Goal: Task Accomplishment & Management: Complete application form

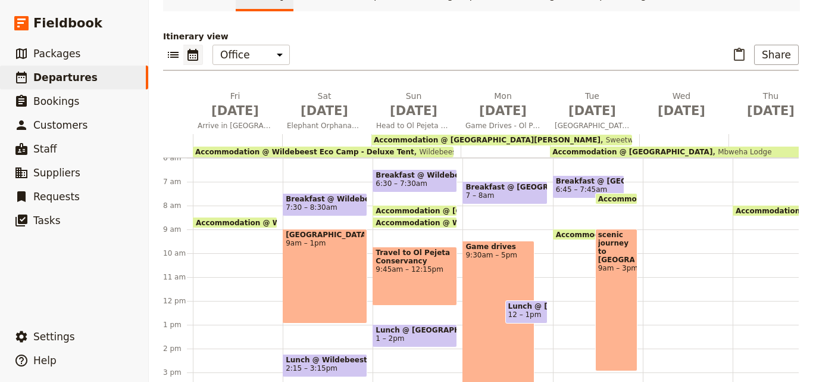
scroll to position [171, 0]
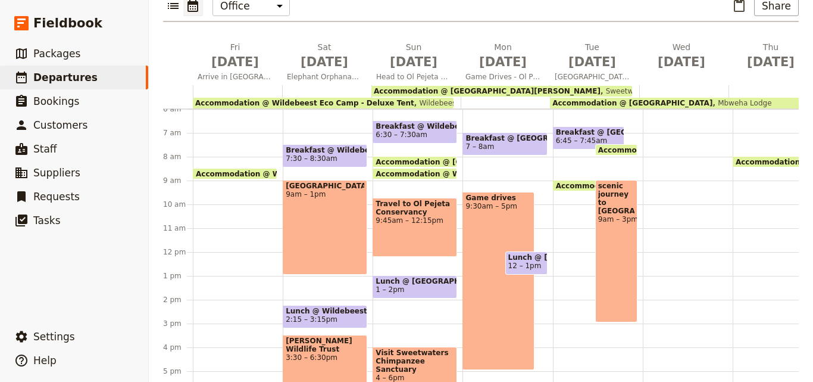
click at [558, 182] on span "Accommodation @ [GEOGRAPHIC_DATA]" at bounding box center [638, 186] width 165 height 8
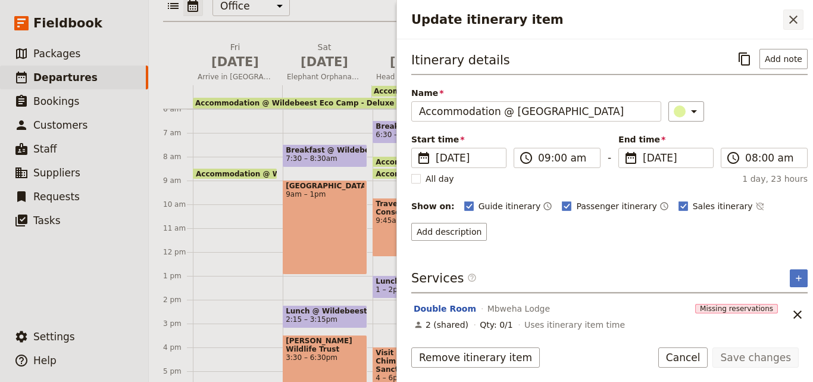
click at [787, 27] on button "​" at bounding box center [793, 20] width 20 height 20
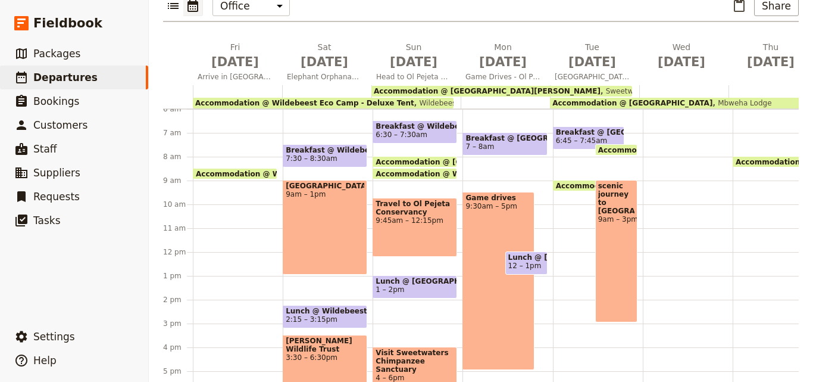
click at [577, 182] on span "Accommodation @ [GEOGRAPHIC_DATA]" at bounding box center [638, 186] width 165 height 8
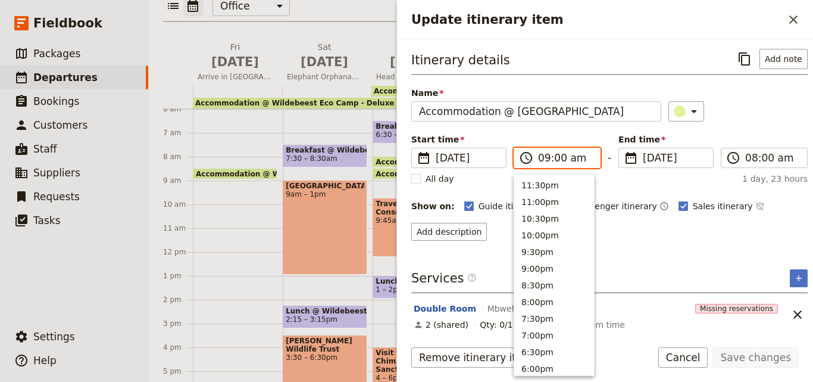
click at [542, 158] on input "09:00 am" at bounding box center [565, 158] width 55 height 14
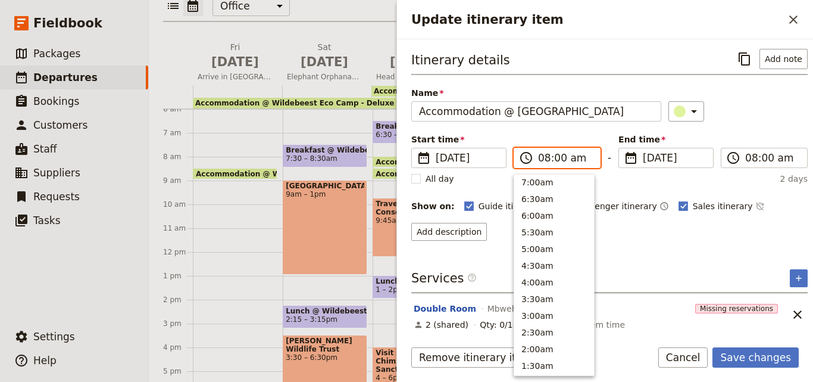
scroll to position [520, 0]
click at [558, 157] on input "08:00 am" at bounding box center [565, 158] width 55 height 14
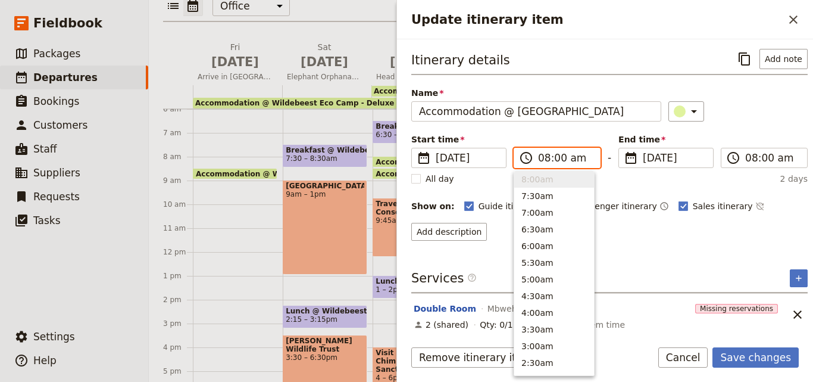
scroll to position [5, 0]
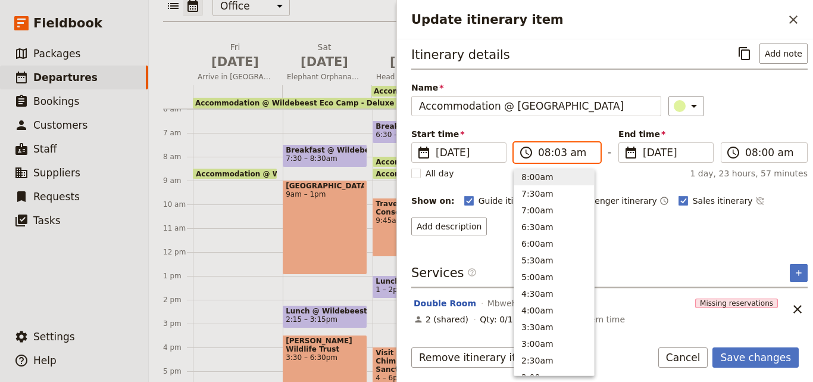
type input "08:30 am"
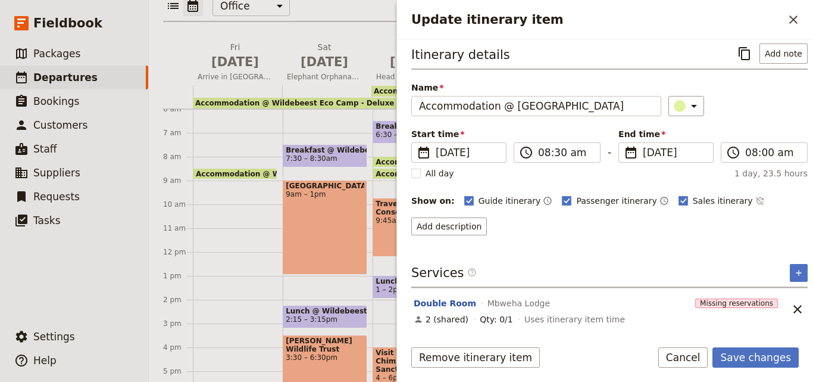
click at [640, 168] on div "All day 1 day, 23.5 hours" at bounding box center [609, 173] width 396 height 12
click at [761, 357] on button "Save changes" at bounding box center [755, 357] width 86 height 20
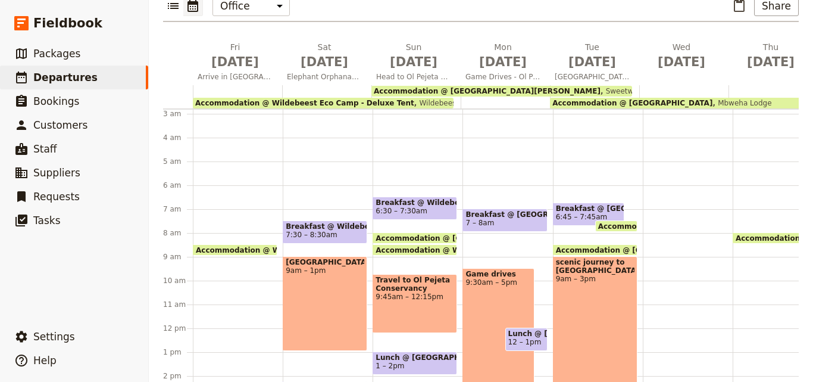
scroll to position [5, 0]
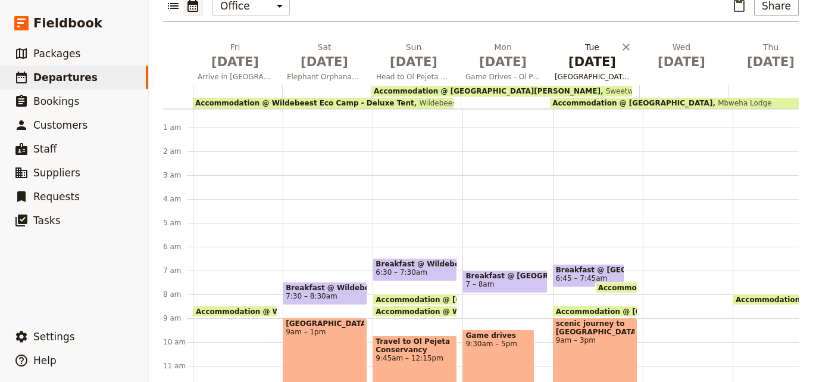
click at [589, 72] on span "[GEOGRAPHIC_DATA]" at bounding box center [592, 77] width 85 height 10
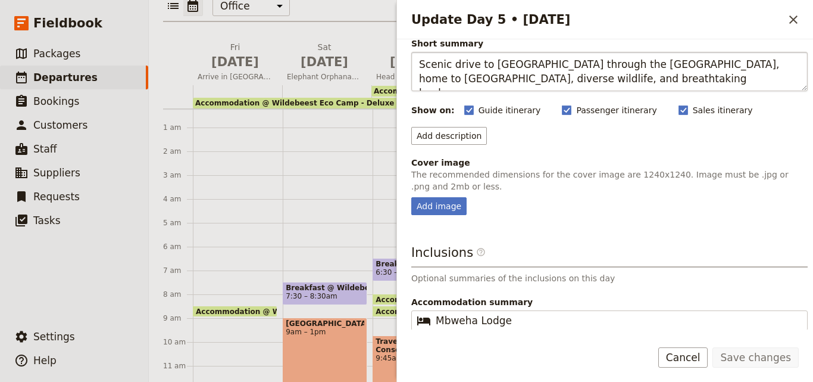
scroll to position [135, 0]
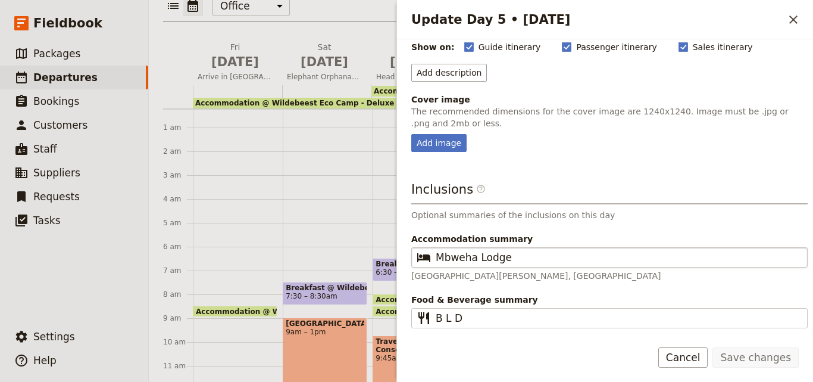
drag, startPoint x: 527, startPoint y: 264, endPoint x: 459, endPoint y: 255, distance: 69.0
click at [459, 255] on fieldset "​ Mbweha Lodge" at bounding box center [609, 257] width 396 height 20
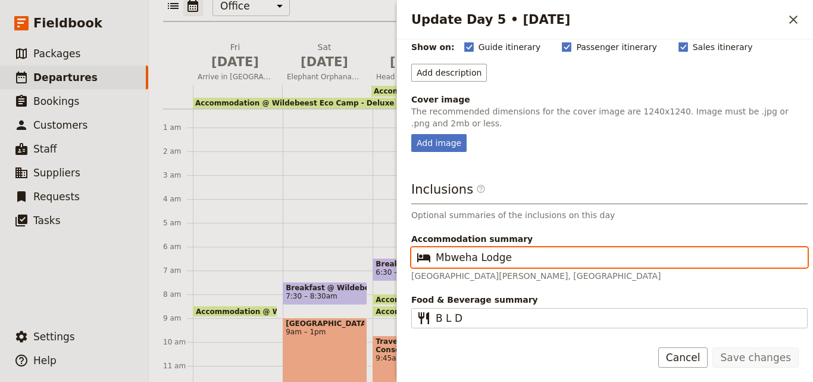
click at [459, 255] on input "Mbweha Lodge" at bounding box center [618, 257] width 364 height 14
drag, startPoint x: 530, startPoint y: 251, endPoint x: 436, endPoint y: 257, distance: 94.2
click at [436, 257] on input "Mbweha Lodge" at bounding box center [618, 257] width 364 height 14
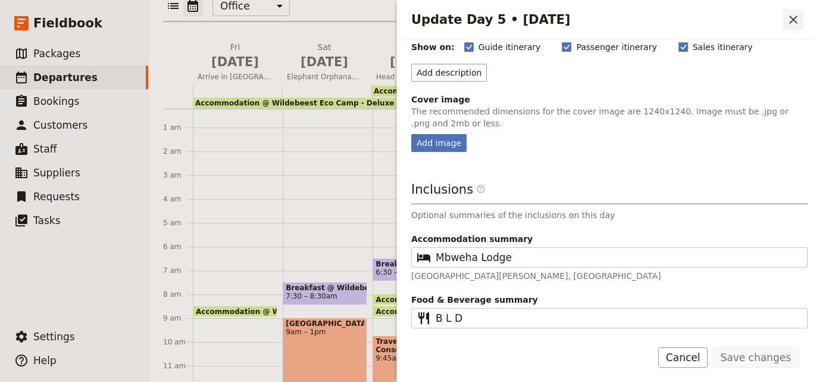
click at [794, 25] on icon "Close drawer" at bounding box center [793, 19] width 14 height 14
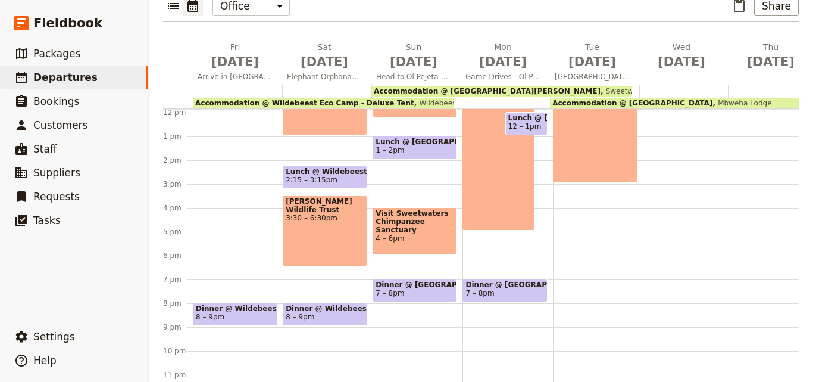
scroll to position [303, 0]
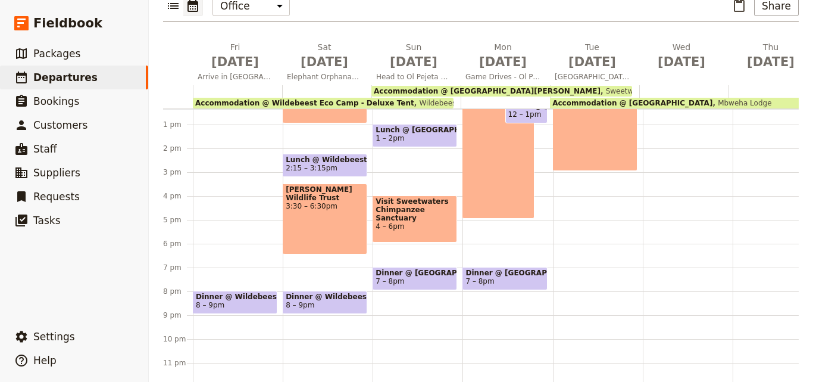
click at [582, 233] on div "Breakfast @ [GEOGRAPHIC_DATA][PERSON_NAME] 6:45 – 7:45am Accommodation @ [GEOGR…" at bounding box center [598, 100] width 90 height 571
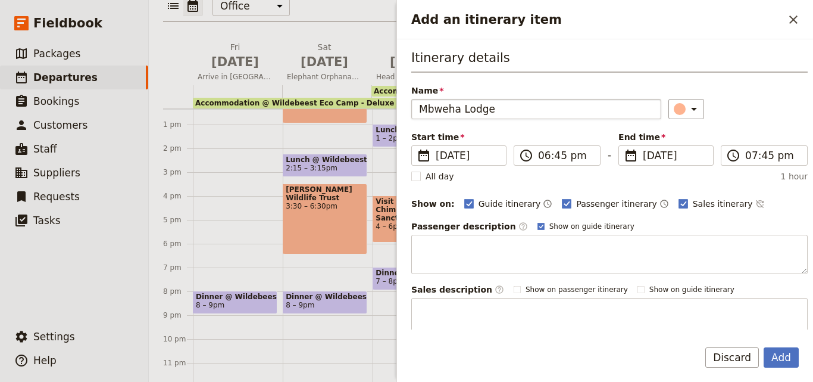
click at [417, 111] on input "Mbweha Lodge" at bounding box center [536, 109] width 250 height 20
type input "Dinner @ [GEOGRAPHIC_DATA]"
click at [681, 100] on button "​" at bounding box center [686, 109] width 36 height 20
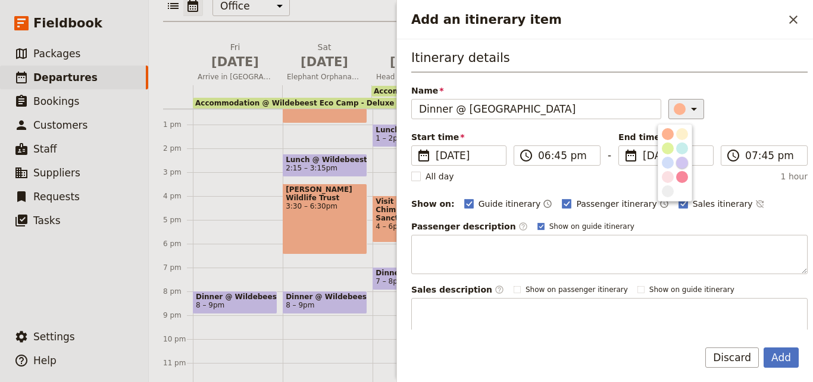
click at [685, 161] on div "button" at bounding box center [682, 163] width 12 height 12
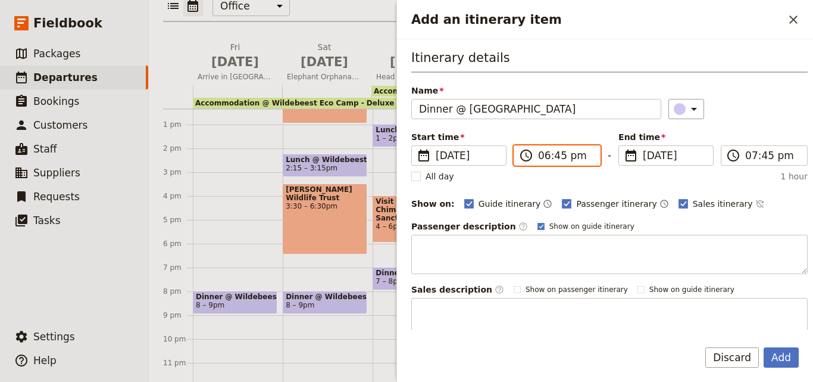
click at [542, 160] on input "06:45 pm" at bounding box center [565, 155] width 55 height 14
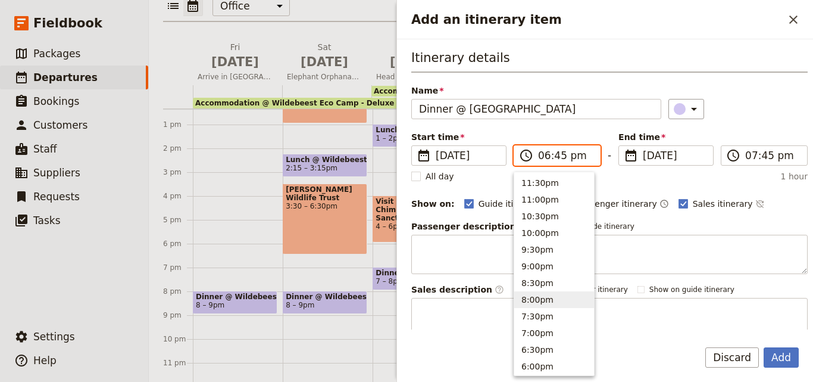
click at [544, 301] on button "8:00pm" at bounding box center [554, 299] width 80 height 17
type input "08:00 pm"
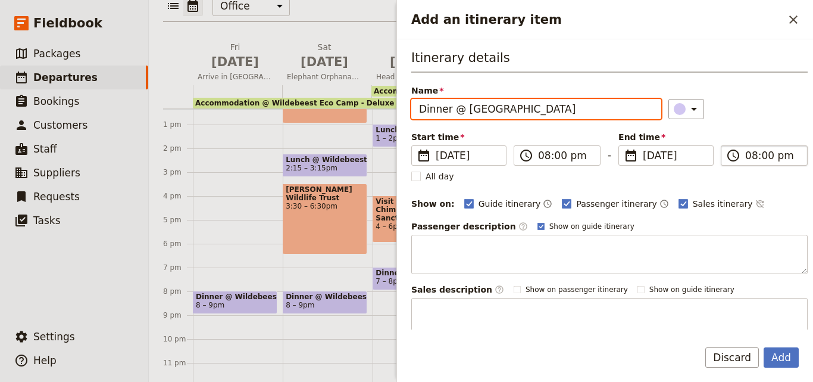
click at [745, 154] on input "08:00 pm" at bounding box center [772, 155] width 55 height 14
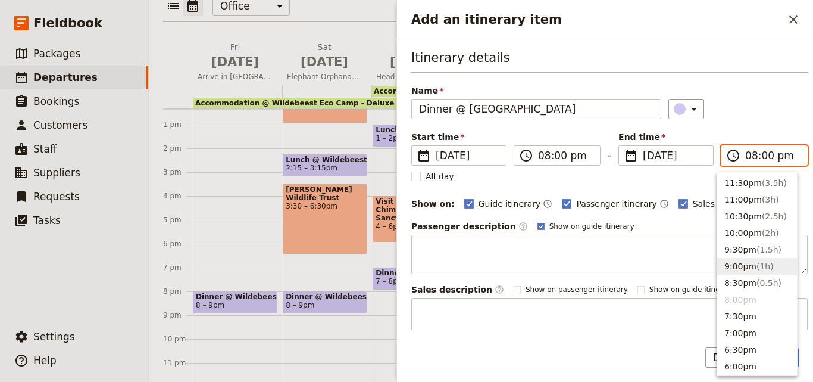
click at [758, 267] on span "( 1h )" at bounding box center [765, 266] width 17 height 10
type input "09:00 pm"
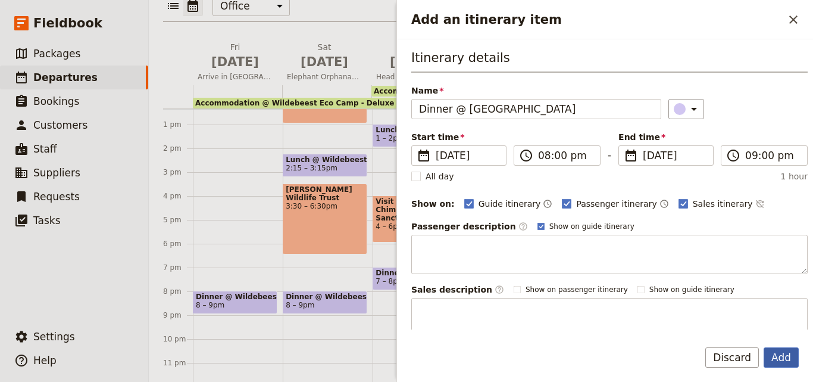
click at [780, 357] on button "Add" at bounding box center [781, 357] width 35 height 20
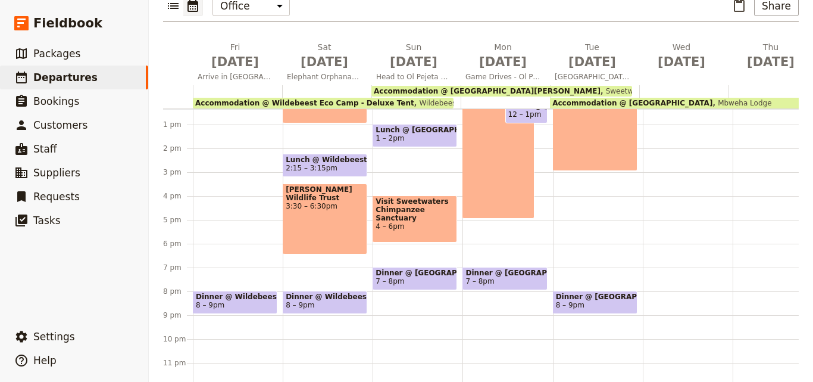
click at [630, 240] on div "Breakfast @ [GEOGRAPHIC_DATA][PERSON_NAME] 6:45 – 7:45am Accommodation @ [GEOGR…" at bounding box center [598, 100] width 90 height 571
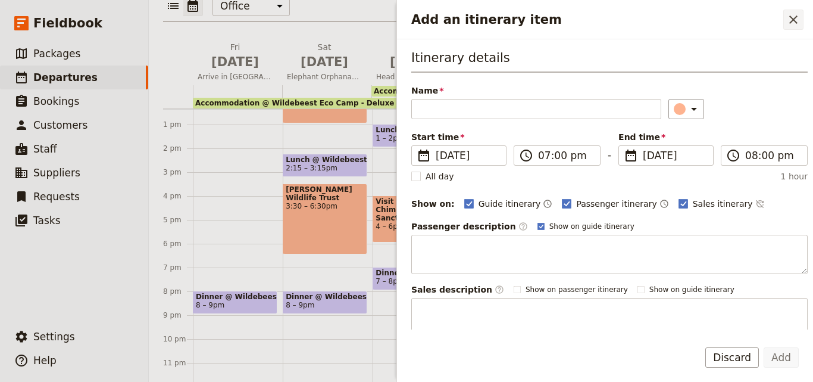
click at [793, 17] on icon "Close drawer" at bounding box center [793, 19] width 14 height 14
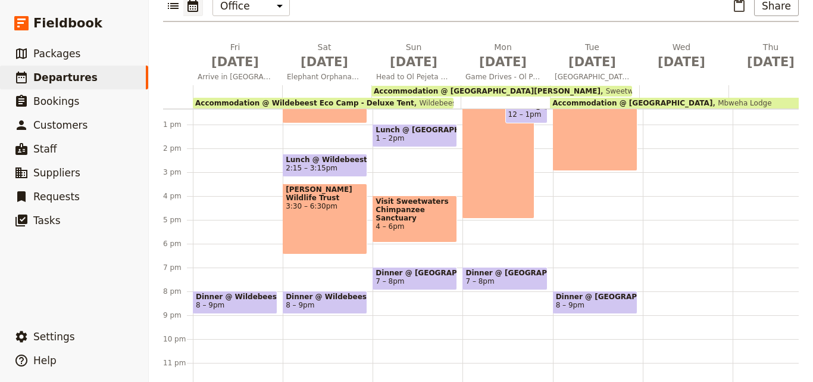
scroll to position [124, 0]
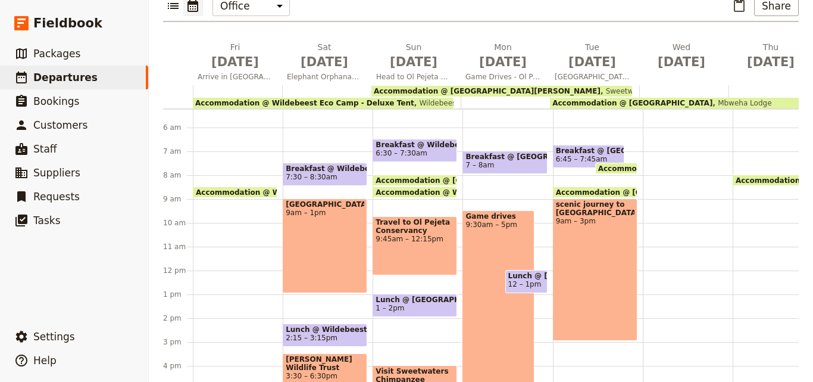
click at [570, 237] on div "scenic journey to [GEOGRAPHIC_DATA] 9am – 3pm" at bounding box center [595, 269] width 85 height 142
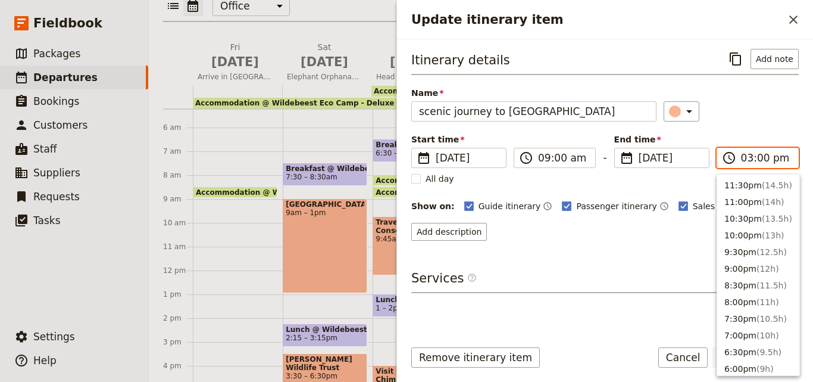
click at [747, 160] on input "03:00 pm" at bounding box center [766, 158] width 50 height 14
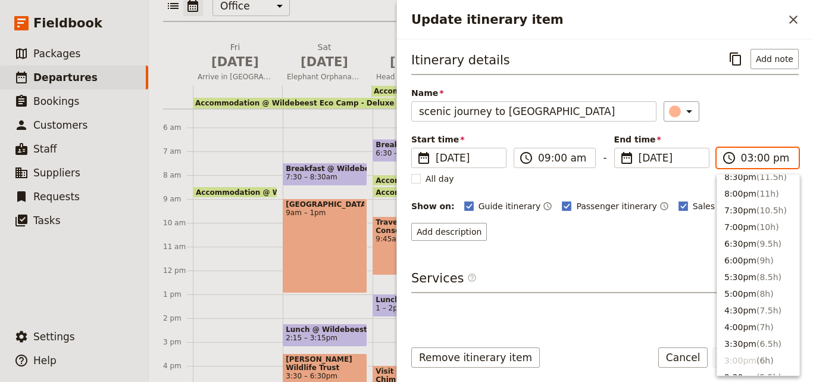
scroll to position [107, 0]
click at [731, 297] on button "5:00pm ( 8h )" at bounding box center [758, 294] width 82 height 17
type input "05:00 pm"
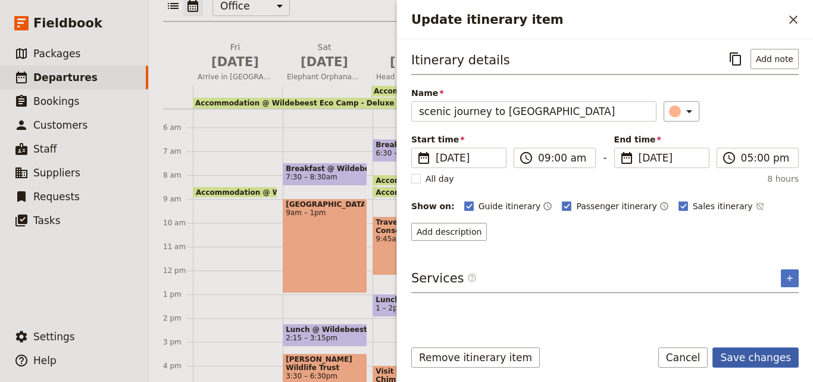
click at [743, 365] on button "Save changes" at bounding box center [755, 357] width 86 height 20
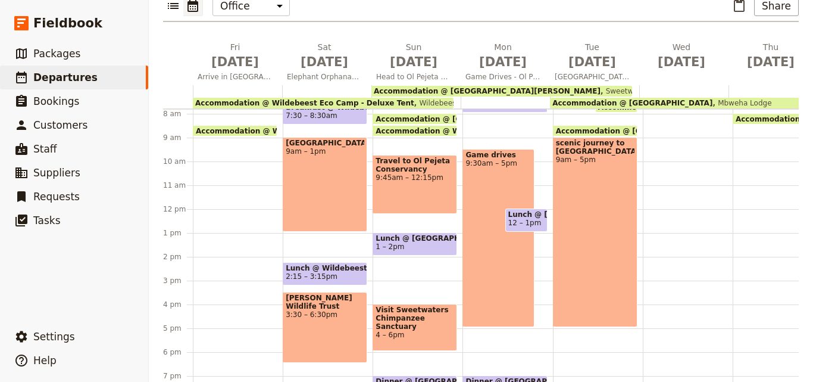
scroll to position [243, 0]
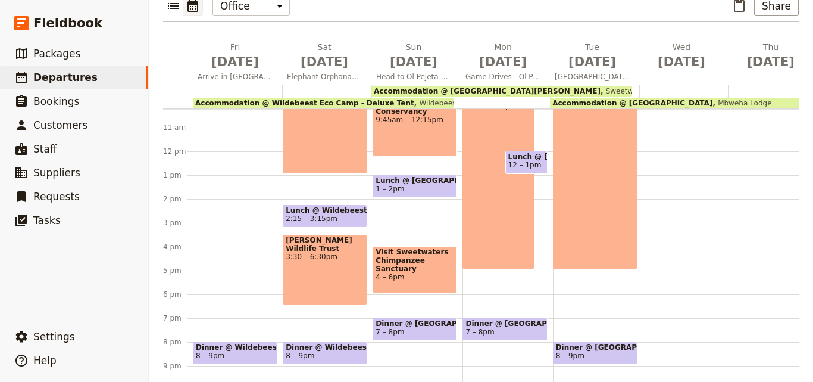
click at [598, 343] on span "Dinner @ [GEOGRAPHIC_DATA]" at bounding box center [595, 347] width 79 height 8
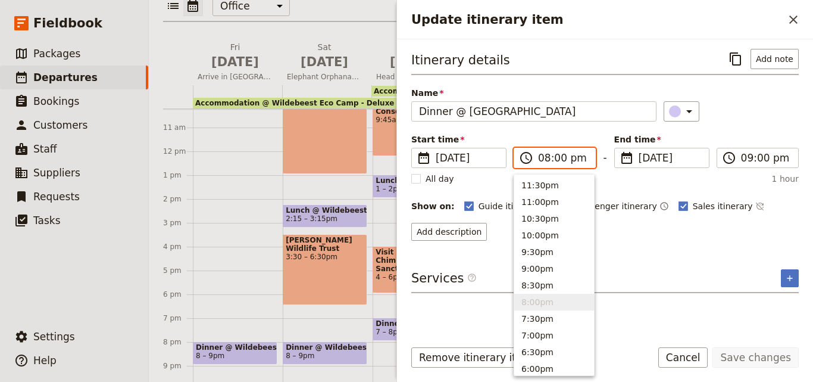
click at [543, 160] on input "08:00 pm" at bounding box center [563, 158] width 50 height 14
click at [546, 330] on button "7:00pm" at bounding box center [554, 335] width 80 height 17
type input "07:00 pm"
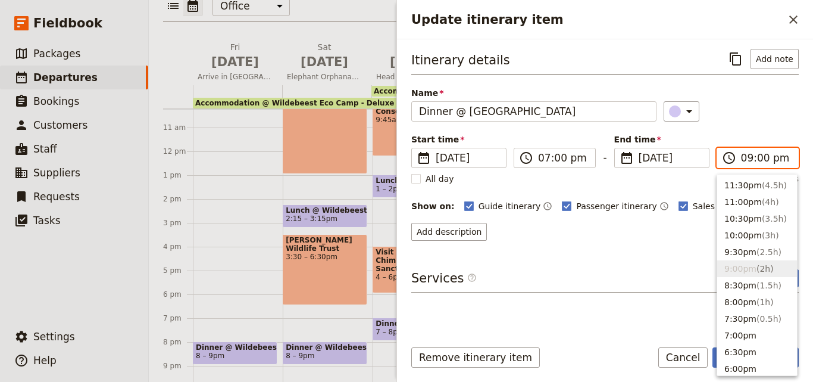
click at [742, 157] on input "09:00 pm" at bounding box center [766, 158] width 50 height 14
click at [776, 299] on button "8:00pm ( 1h )" at bounding box center [757, 301] width 80 height 17
type input "08:00 pm"
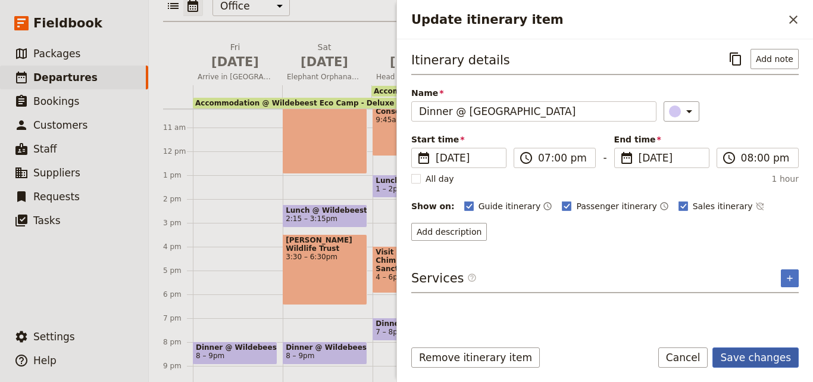
click at [777, 357] on button "Save changes" at bounding box center [755, 357] width 86 height 20
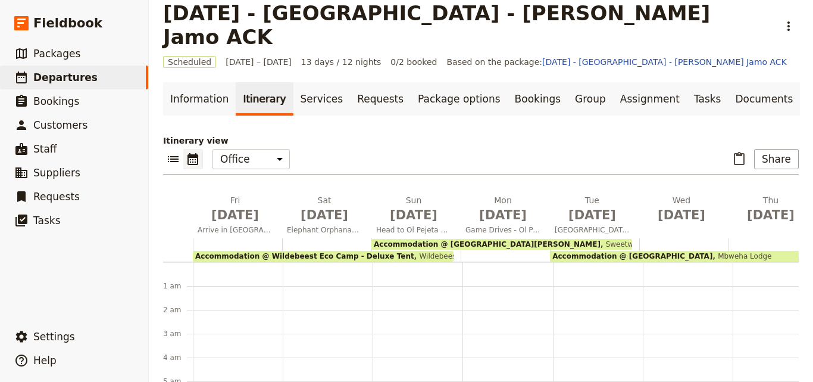
scroll to position [0, 0]
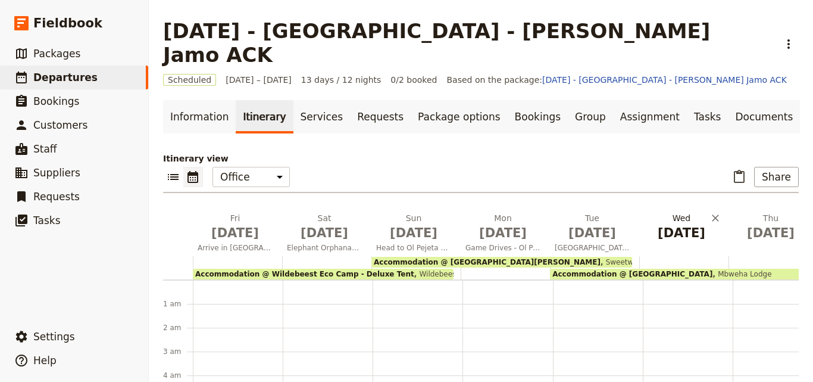
click at [685, 224] on span "[DATE]" at bounding box center [681, 233] width 75 height 18
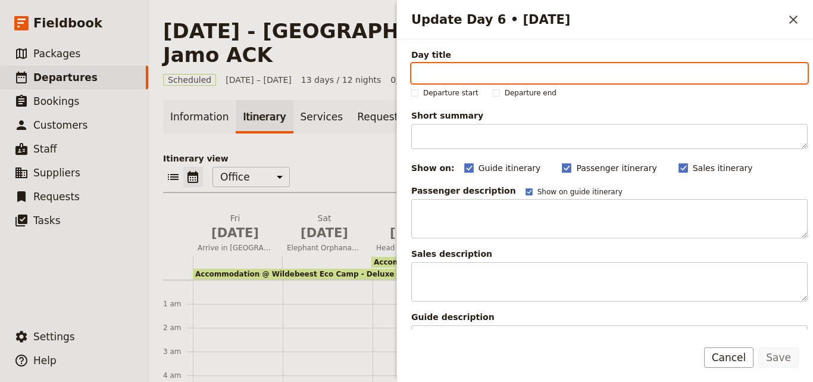
paste input "[GEOGRAPHIC_DATA] and [PERSON_NAME]"
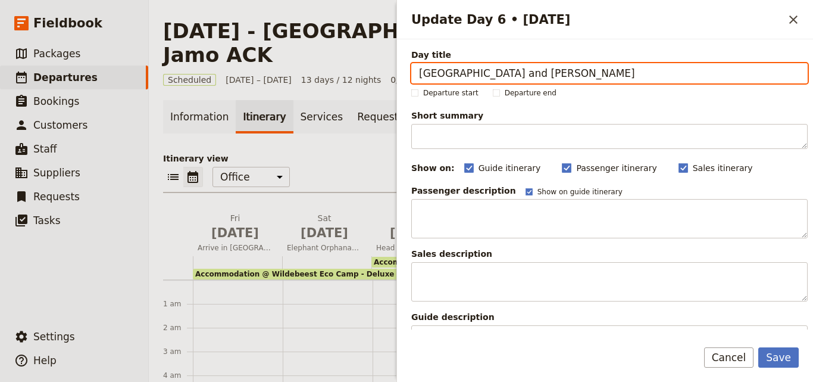
type input "[GEOGRAPHIC_DATA] and [PERSON_NAME]"
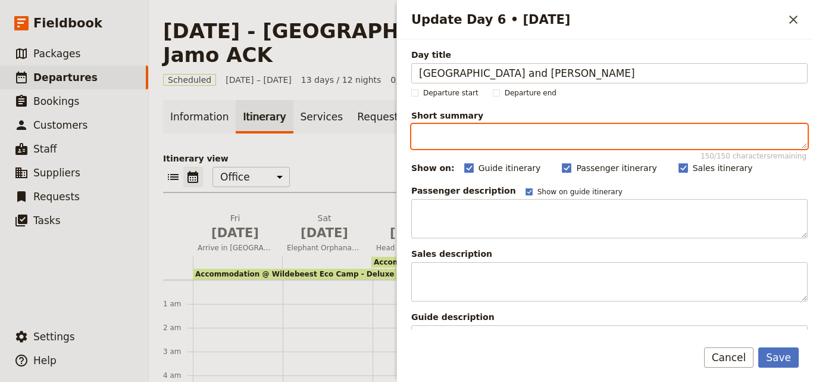
paste textarea "Walk among zebras, giraffes, and antelopes on predator-free [GEOGRAPHIC_DATA], …"
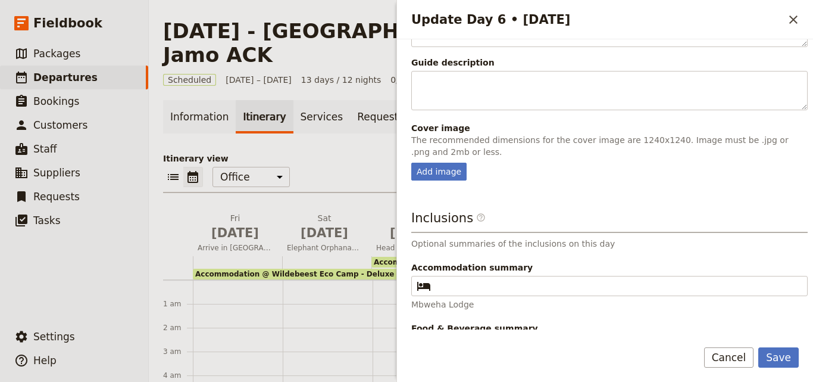
scroll to position [297, 0]
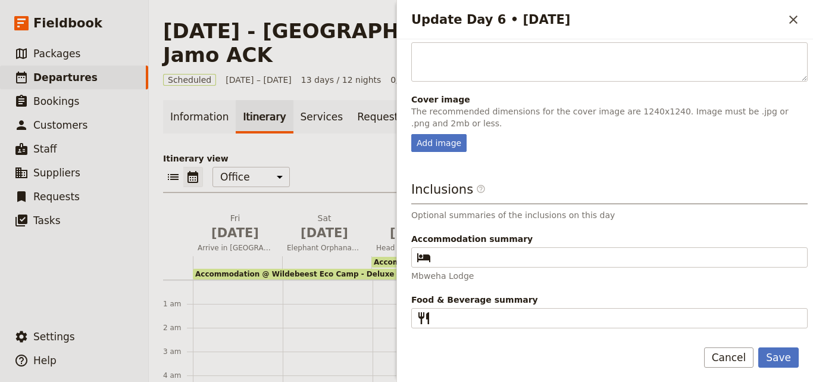
type textarea "Walk among zebras, giraffes, and antelopes on predator-free [GEOGRAPHIC_DATA], …"
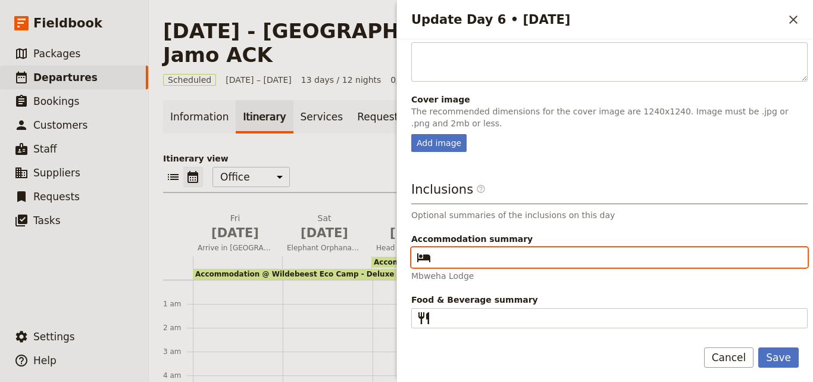
paste input "Mbweha Lodge"
type input "Mbweha Lodge"
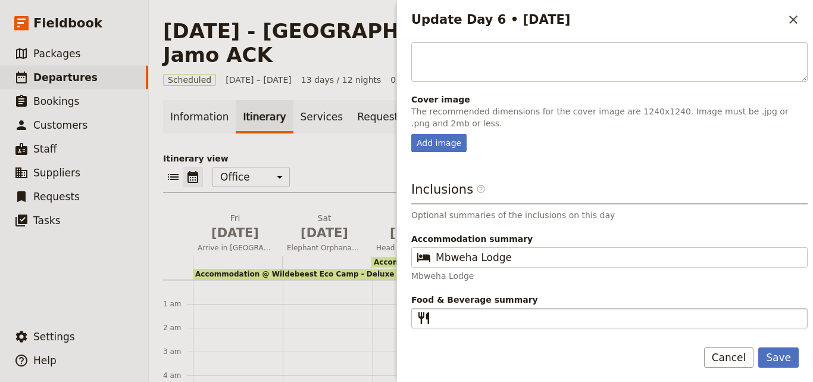
click at [458, 325] on fieldset "​" at bounding box center [609, 318] width 396 height 20
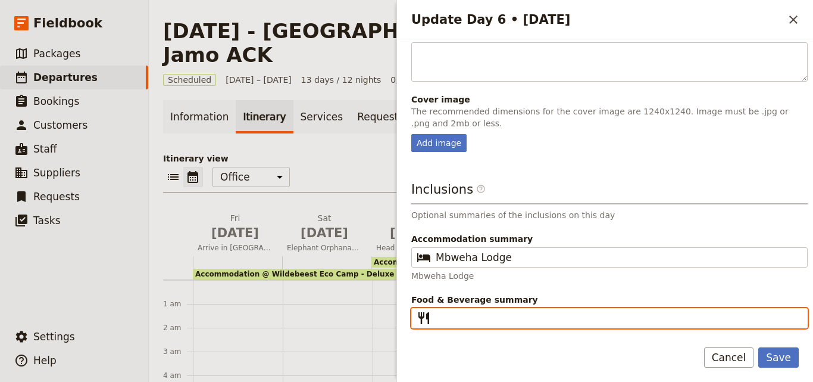
click at [458, 325] on input "Food & Beverage summary ​" at bounding box center [618, 318] width 364 height 14
type input "B L D"
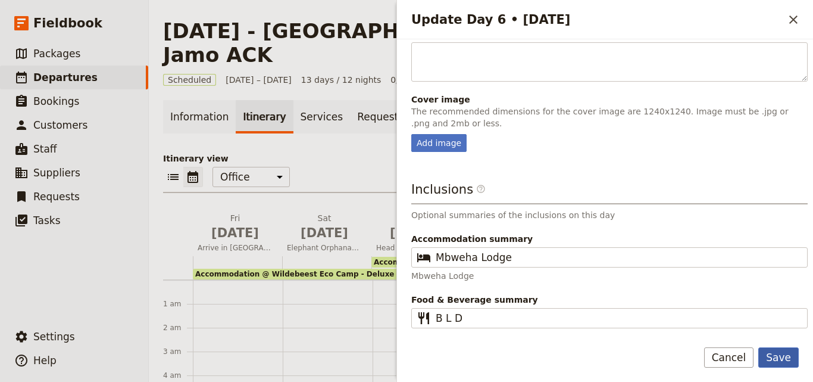
click at [778, 357] on button "Save" at bounding box center [778, 357] width 40 height 20
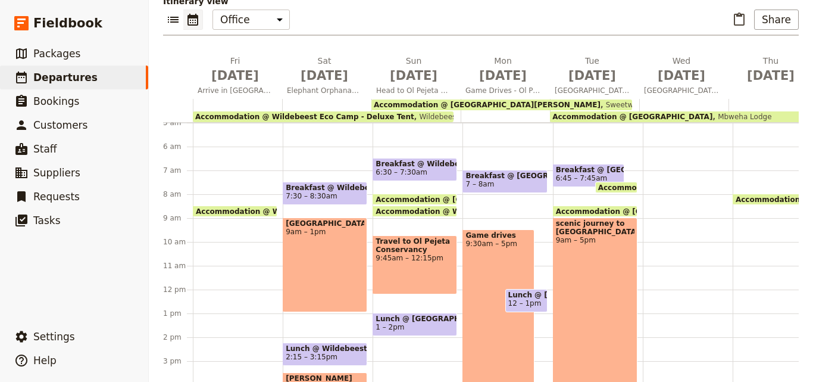
scroll to position [171, 0]
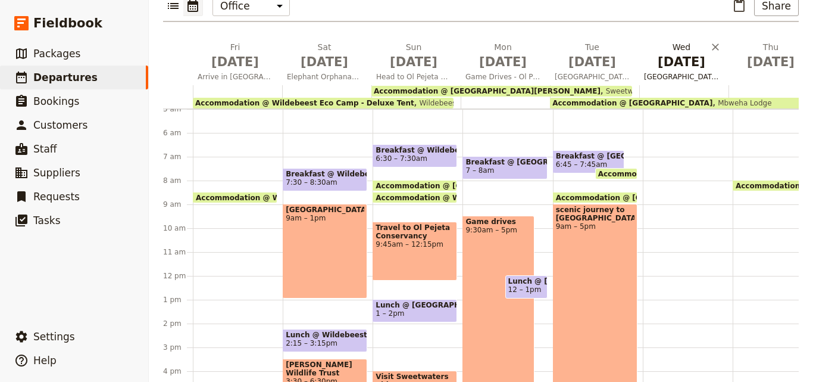
click at [674, 53] on span "[DATE]" at bounding box center [681, 62] width 75 height 18
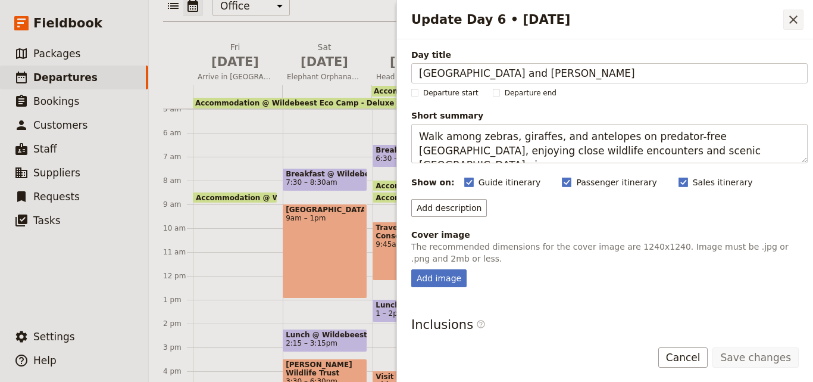
click at [789, 21] on icon "Close drawer" at bounding box center [793, 19] width 14 height 14
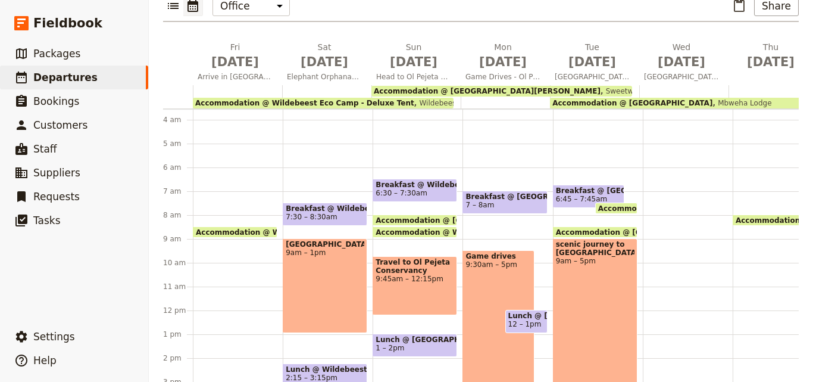
scroll to position [65, 0]
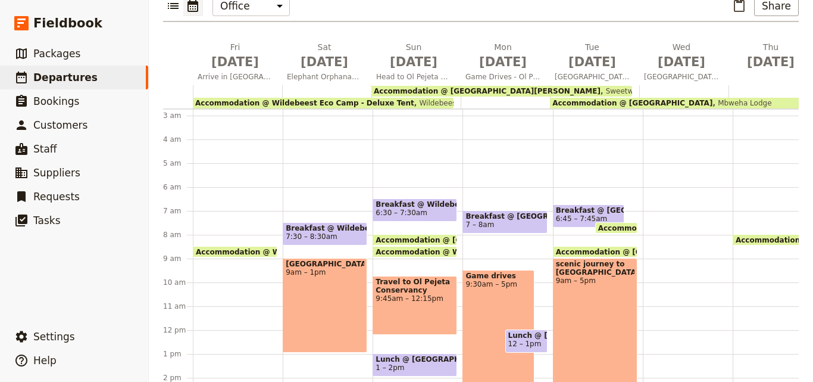
click at [579, 214] on span "6:45 – 7:45am" at bounding box center [582, 218] width 52 height 8
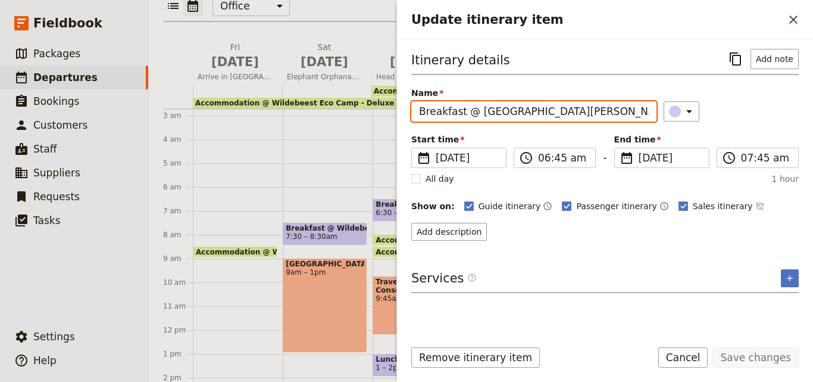
drag, startPoint x: 611, startPoint y: 112, endPoint x: 404, endPoint y: 134, distance: 208.8
click at [406, 135] on div "Itinerary details ​ Add note Name Breakfast @ [GEOGRAPHIC_DATA][PERSON_NAME] ​ …" at bounding box center [605, 184] width 416 height 290
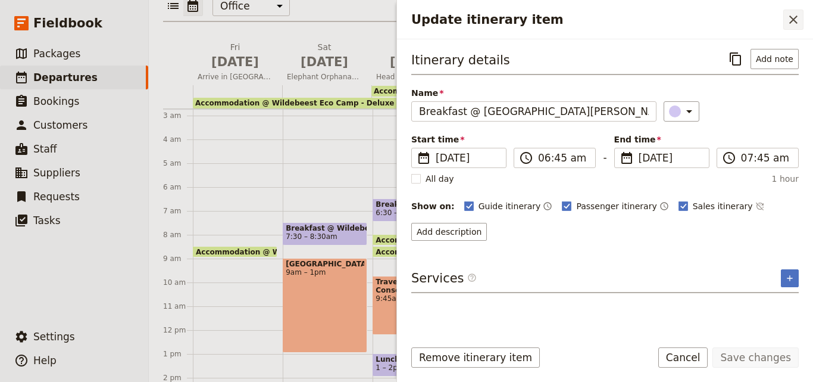
click at [795, 20] on icon "Close drawer" at bounding box center [793, 19] width 14 height 14
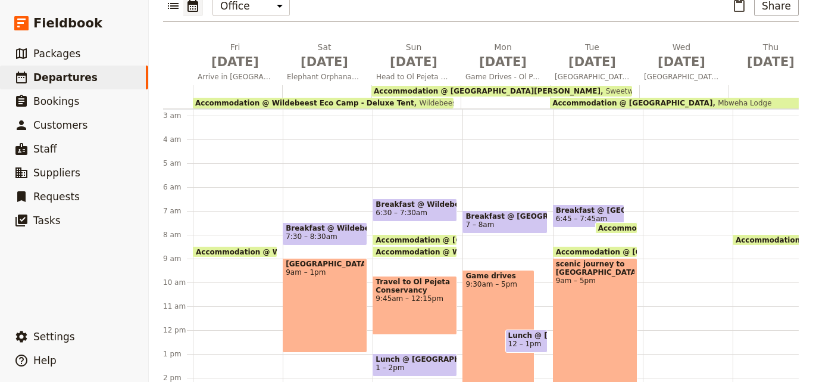
click at [651, 188] on div at bounding box center [688, 329] width 90 height 571
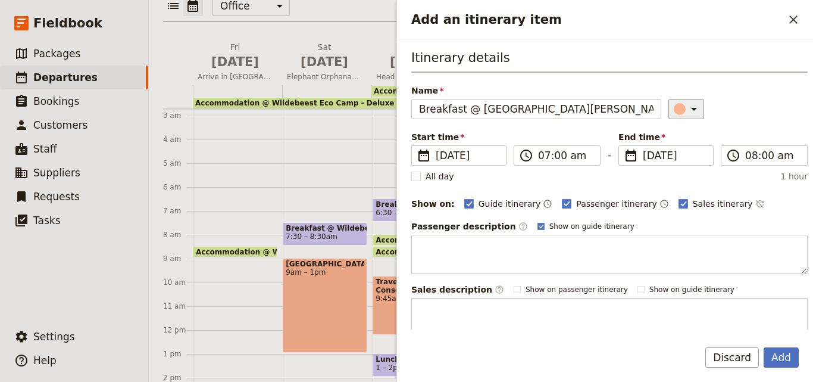
type input "Breakfast @ [GEOGRAPHIC_DATA][PERSON_NAME]"
click at [674, 110] on div "Add an itinerary item" at bounding box center [680, 109] width 12 height 12
click at [686, 161] on div "button" at bounding box center [682, 163] width 12 height 12
click at [542, 158] on input "07:00 am" at bounding box center [565, 155] width 55 height 14
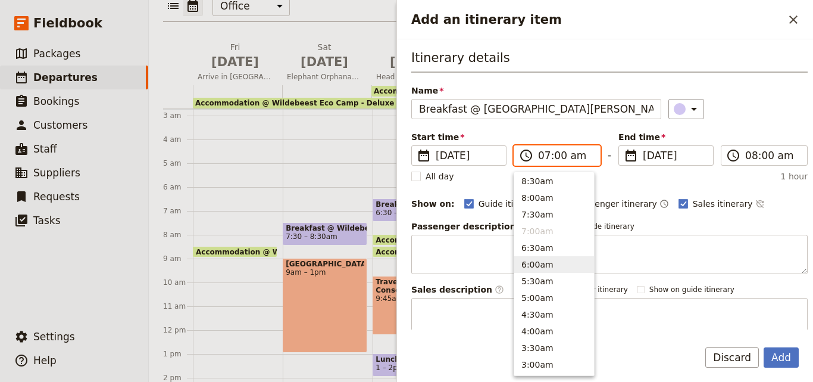
scroll to position [433, 0]
click at [541, 263] on button "8:00am" at bounding box center [554, 266] width 80 height 17
type input "08:00 am"
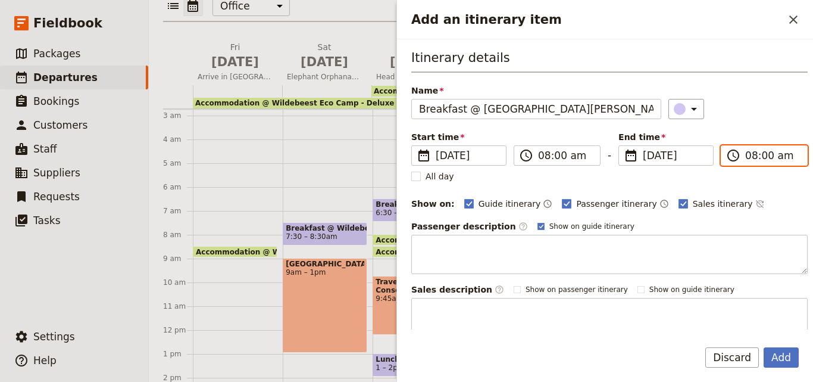
click at [745, 157] on input "08:00 am" at bounding box center [772, 155] width 55 height 14
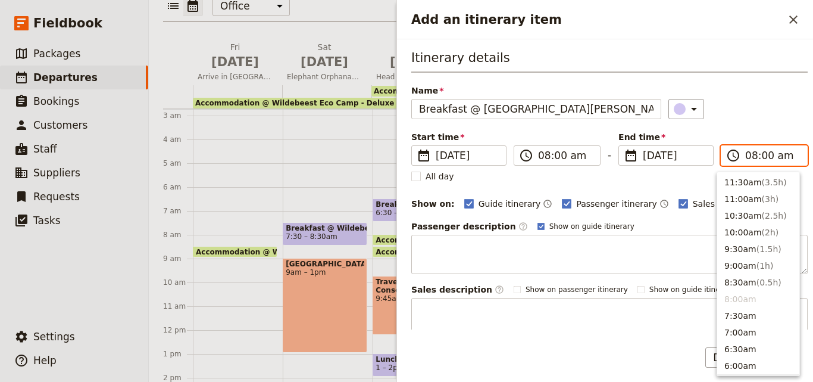
scroll to position [400, 0]
click at [757, 267] on span "( 1h )" at bounding box center [765, 266] width 17 height 10
type input "09:00 am"
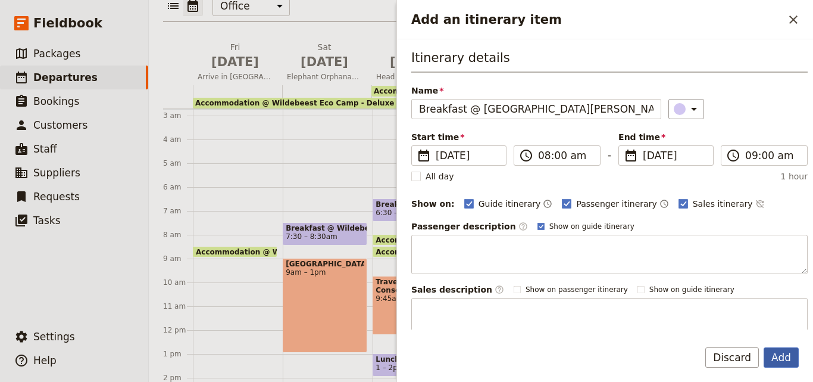
click at [771, 361] on button "Add" at bounding box center [781, 357] width 35 height 20
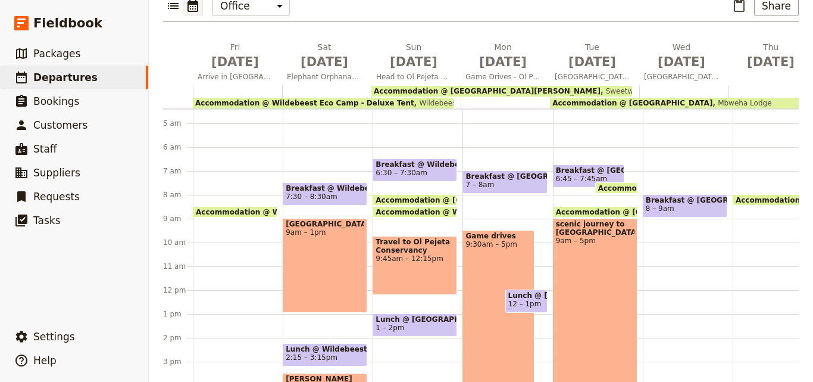
scroll to position [124, 0]
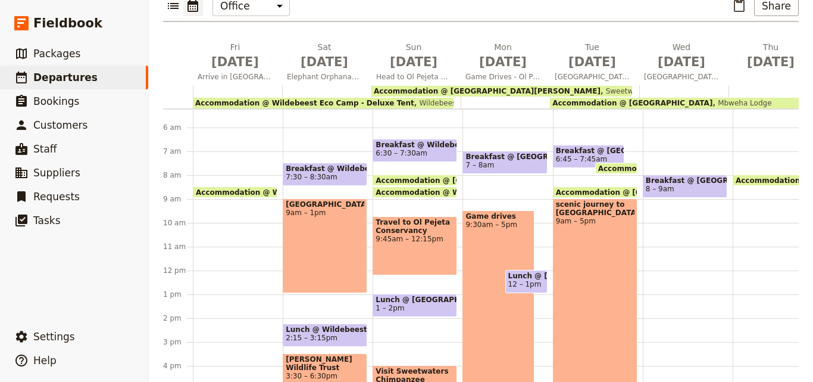
click at [676, 211] on div "Breakfast @ [GEOGRAPHIC_DATA][PERSON_NAME] 8 – 9am" at bounding box center [688, 270] width 90 height 571
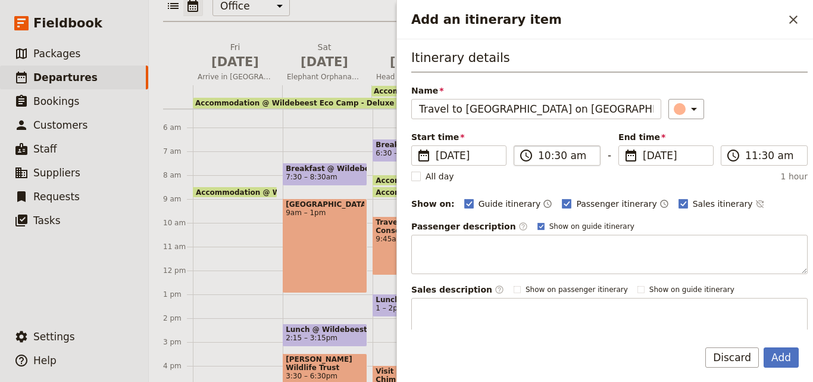
type input "Travel to [GEOGRAPHIC_DATA] on [GEOGRAPHIC_DATA]"
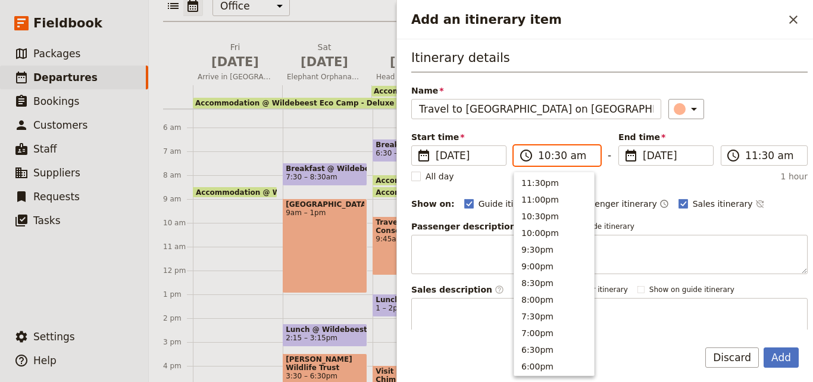
click at [547, 162] on input "10:30 am" at bounding box center [565, 155] width 55 height 14
click at [536, 230] on button "9:00am" at bounding box center [554, 230] width 80 height 17
type input "09:00 am"
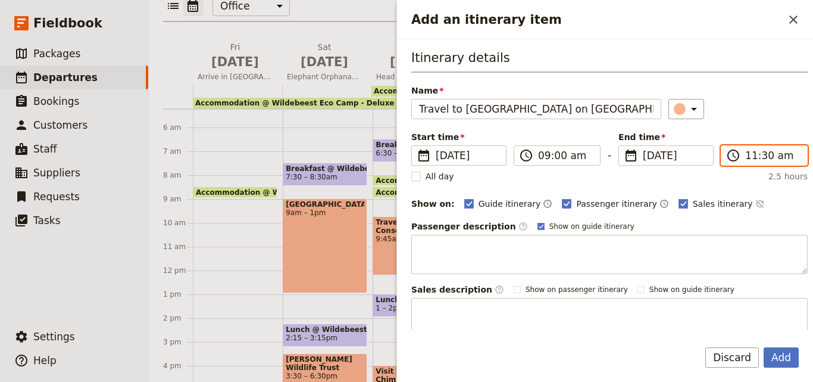
click at [745, 155] on input "11:30 am" at bounding box center [772, 155] width 55 height 14
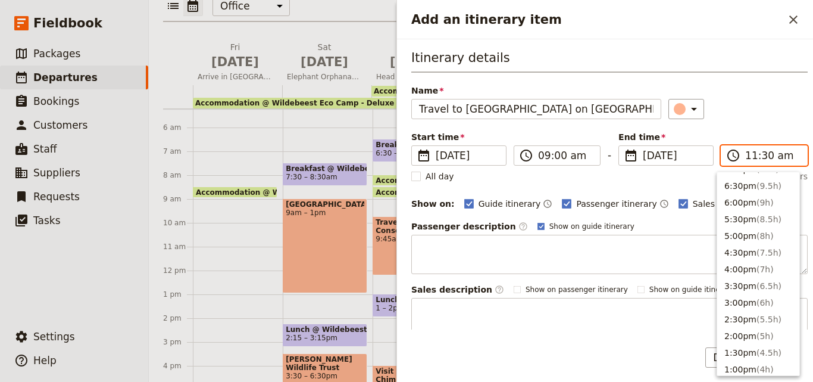
scroll to position [164, 0]
click at [744, 218] on button "5:30pm ( 8.5h )" at bounding box center [758, 218] width 82 height 17
type input "05:30 pm"
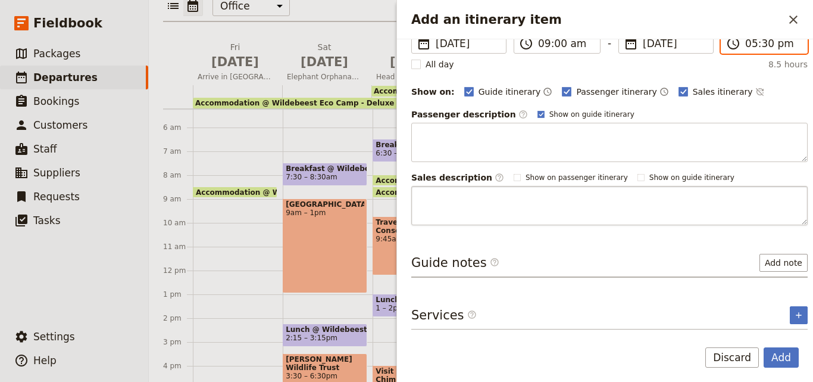
scroll to position [0, 0]
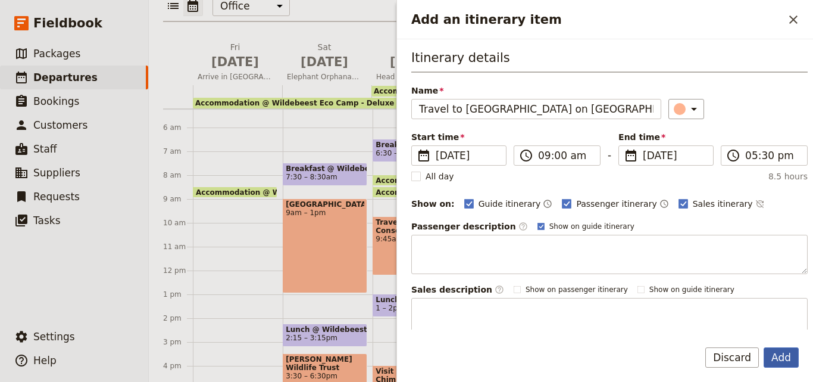
click at [777, 361] on button "Add" at bounding box center [781, 357] width 35 height 20
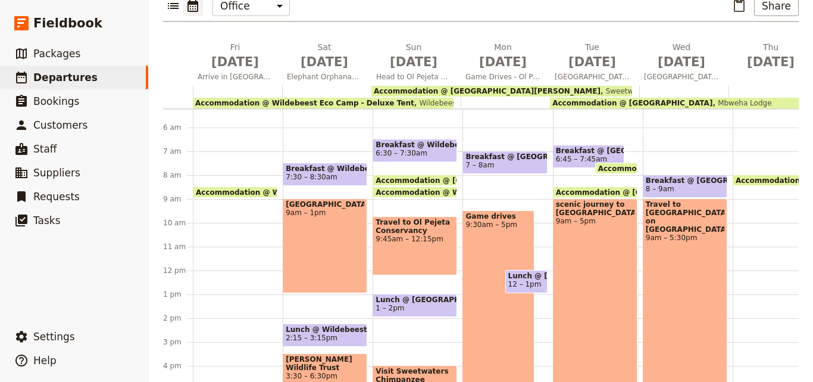
click at [677, 320] on div "Travel to [GEOGRAPHIC_DATA] on [GEOGRAPHIC_DATA] 9am – 5:30pm" at bounding box center [685, 299] width 85 height 202
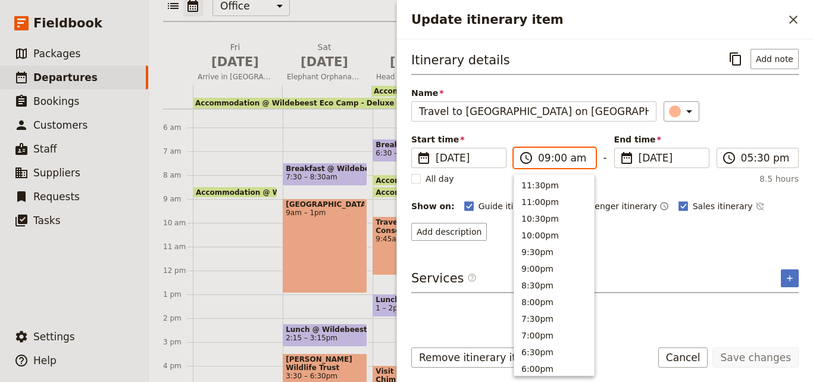
click at [540, 158] on input "09:00 am" at bounding box center [563, 158] width 50 height 14
click at [539, 265] on button "10:00am" at bounding box center [554, 268] width 80 height 17
type input "10:00 am"
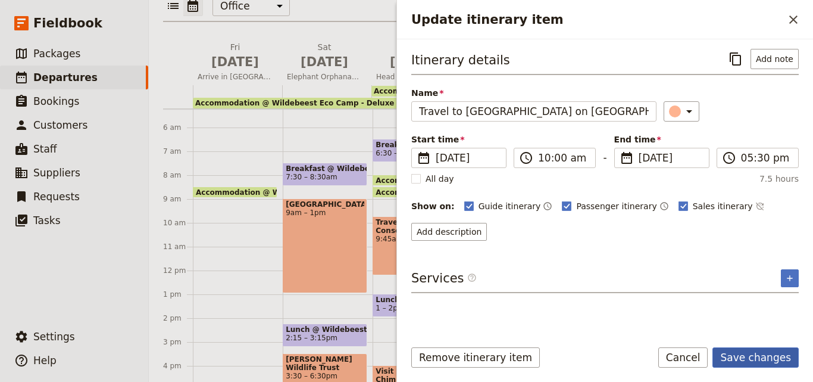
click at [770, 357] on button "Save changes" at bounding box center [755, 357] width 86 height 20
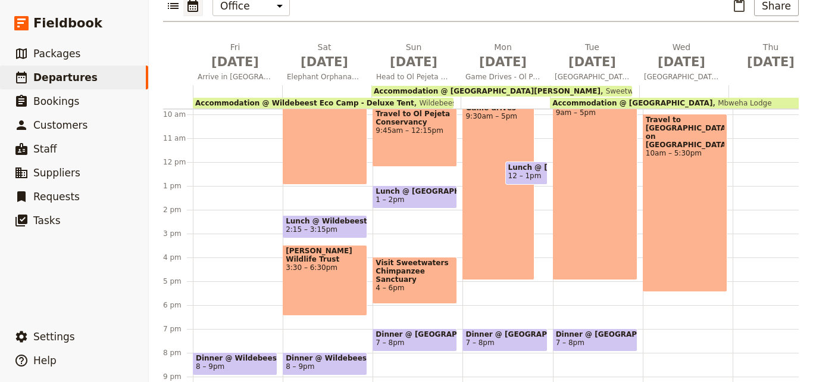
scroll to position [184, 0]
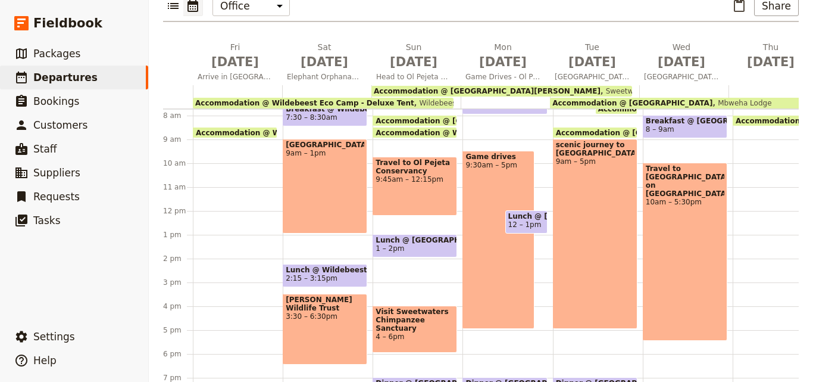
click at [661, 250] on div "Travel to [GEOGRAPHIC_DATA] on [GEOGRAPHIC_DATA] 10am – 5:30pm" at bounding box center [685, 251] width 85 height 178
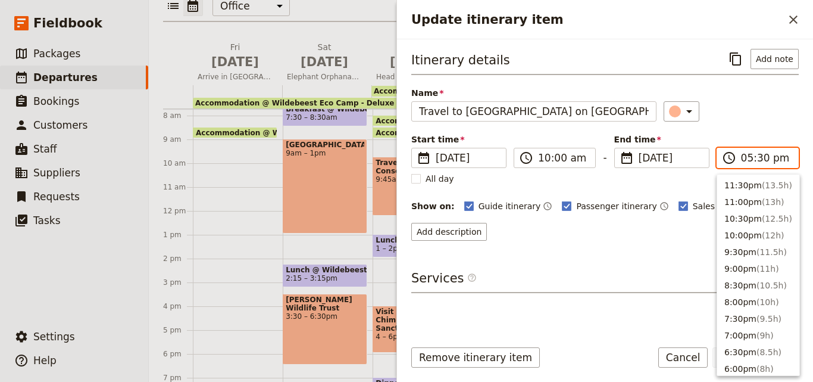
click at [748, 164] on input "05:30 pm" at bounding box center [766, 158] width 50 height 14
click at [746, 273] on button "3:00pm ( 5h )" at bounding box center [758, 266] width 82 height 17
type input "03:00 pm"
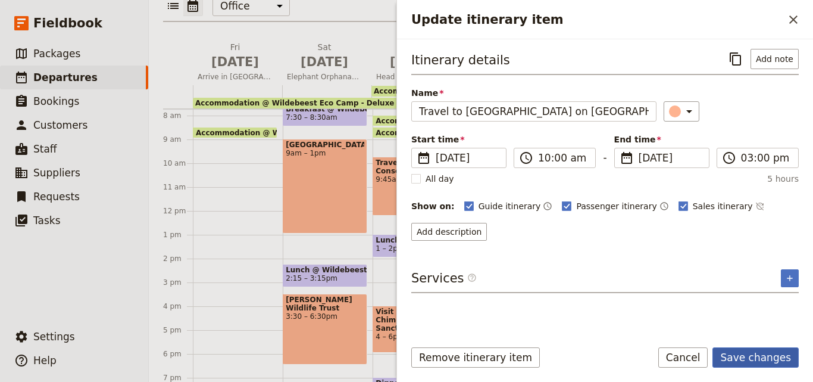
click at [751, 350] on button "Save changes" at bounding box center [755, 357] width 86 height 20
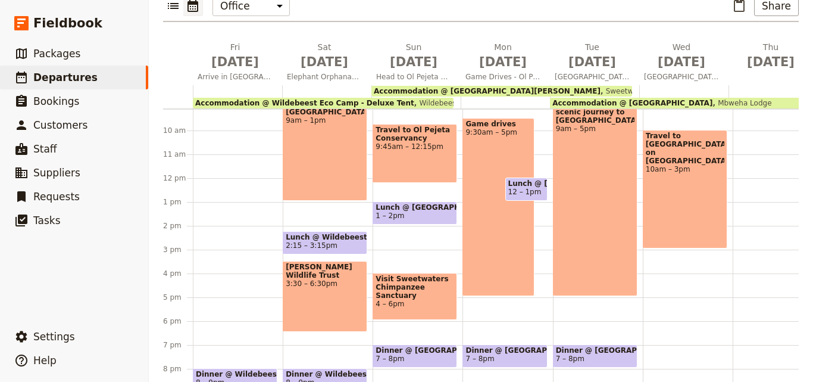
scroll to position [243, 0]
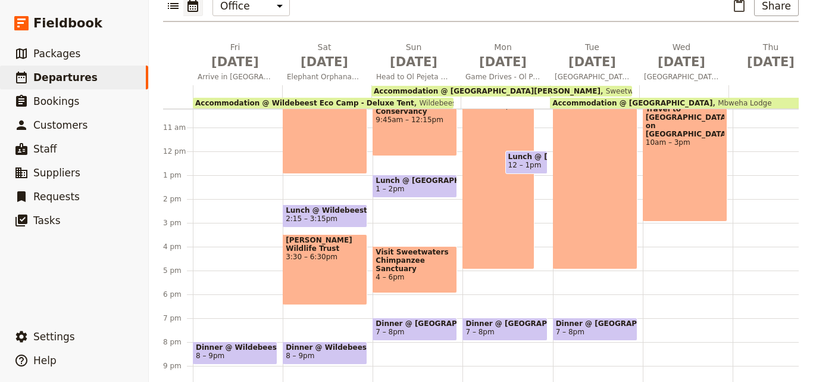
click at [608, 327] on span "7 – 8pm" at bounding box center [595, 331] width 79 height 8
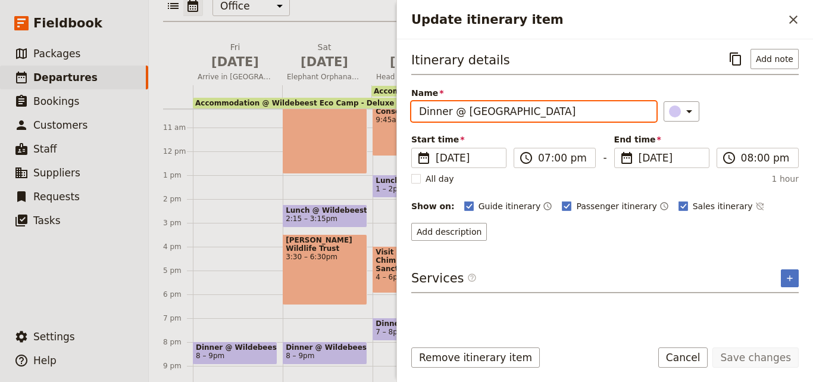
drag, startPoint x: 577, startPoint y: 120, endPoint x: 407, endPoint y: 118, distance: 170.8
click at [407, 118] on div "Itinerary details ​ Add note Name Dinner @ [GEOGRAPHIC_DATA] ​ Start time ​ [DA…" at bounding box center [605, 184] width 416 height 290
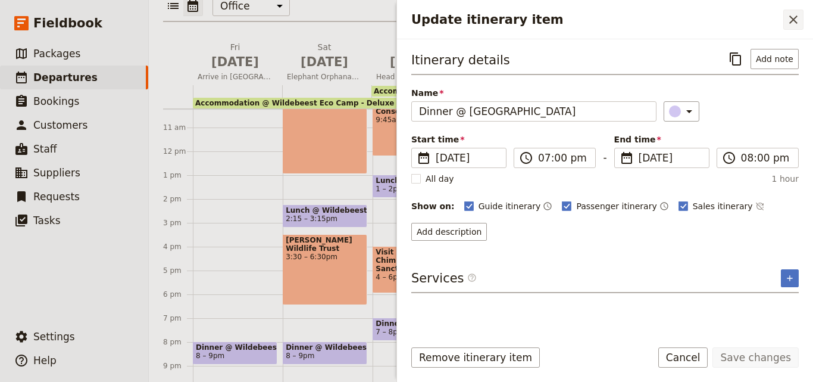
click at [798, 21] on icon "Close drawer" at bounding box center [793, 19] width 14 height 14
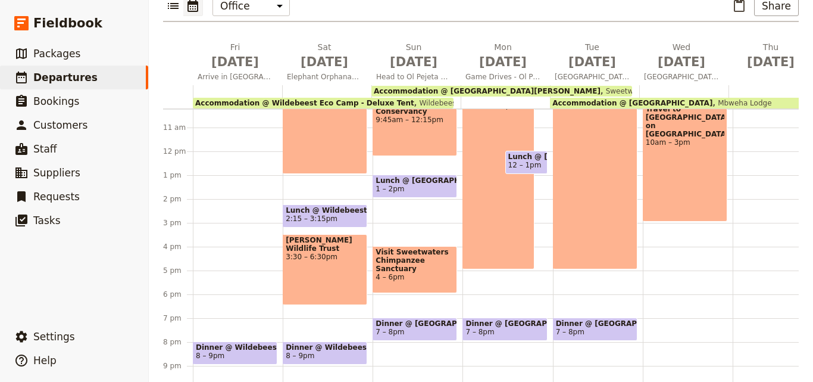
click at [691, 310] on div "Breakfast @ [GEOGRAPHIC_DATA][PERSON_NAME] 8 – 9am Travel to [GEOGRAPHIC_DATA] …" at bounding box center [688, 150] width 90 height 571
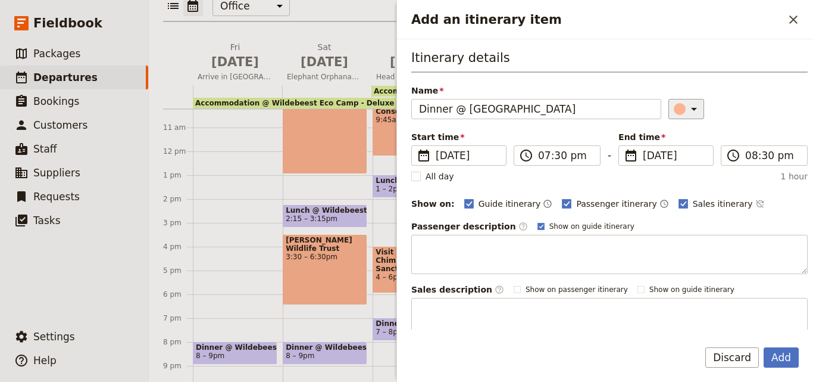
type input "Dinner @ [GEOGRAPHIC_DATA]"
click at [670, 116] on button "​" at bounding box center [686, 109] width 36 height 20
click at [679, 163] on div "button" at bounding box center [682, 163] width 12 height 12
click at [775, 362] on button "Add" at bounding box center [781, 357] width 35 height 20
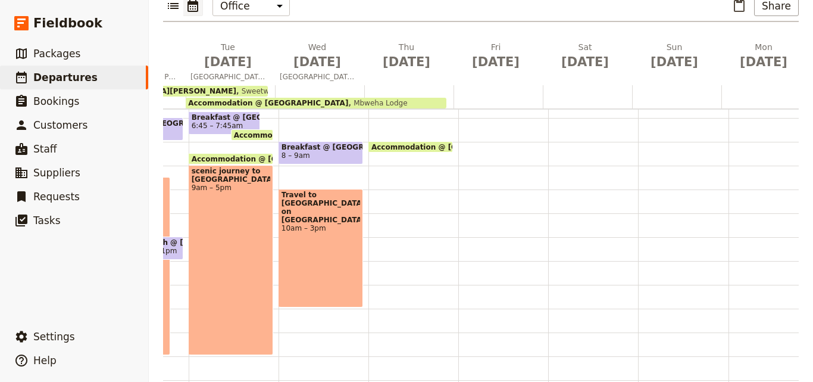
scroll to position [179, 0]
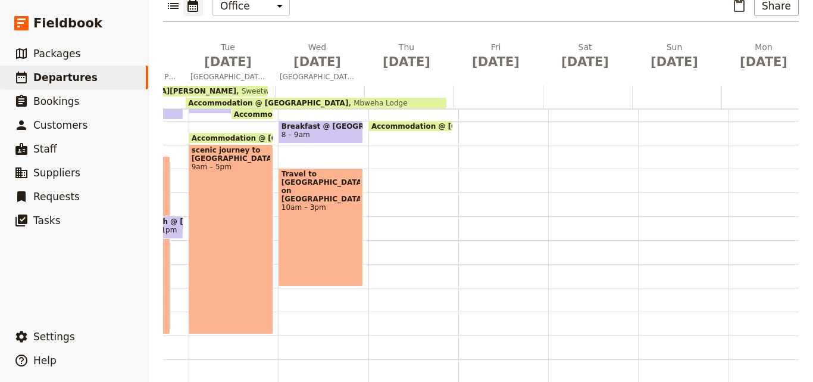
click at [348, 130] on span "8 – 9am" at bounding box center [321, 134] width 79 height 8
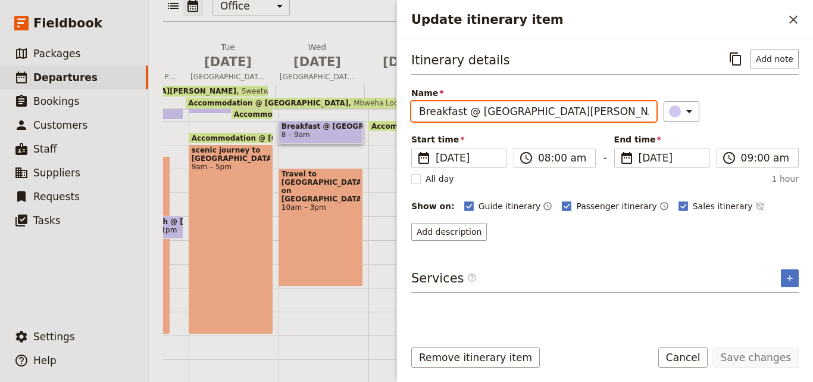
drag, startPoint x: 612, startPoint y: 118, endPoint x: 407, endPoint y: 113, distance: 205.4
click at [407, 113] on div "Itinerary details ​ Add note Name Breakfast @ [GEOGRAPHIC_DATA][PERSON_NAME] ​ …" at bounding box center [605, 184] width 416 height 290
paste input "Dinner @ Mbweh"
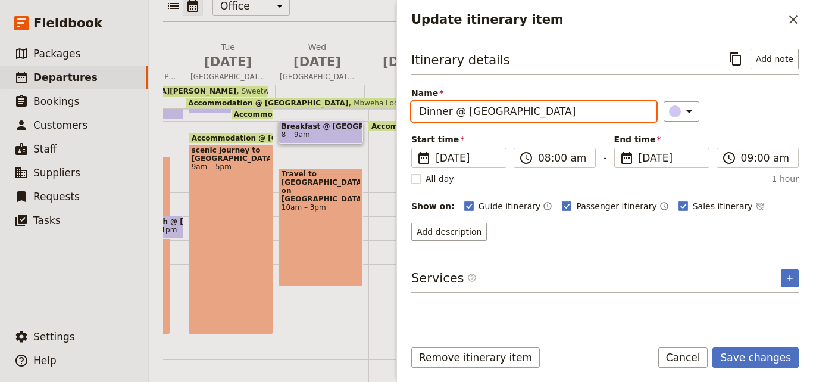
drag, startPoint x: 555, startPoint y: 113, endPoint x: 415, endPoint y: 110, distance: 139.9
click at [415, 110] on input "Dinner @ [GEOGRAPHIC_DATA]" at bounding box center [533, 111] width 245 height 20
type input "Dinner @ [GEOGRAPHIC_DATA]"
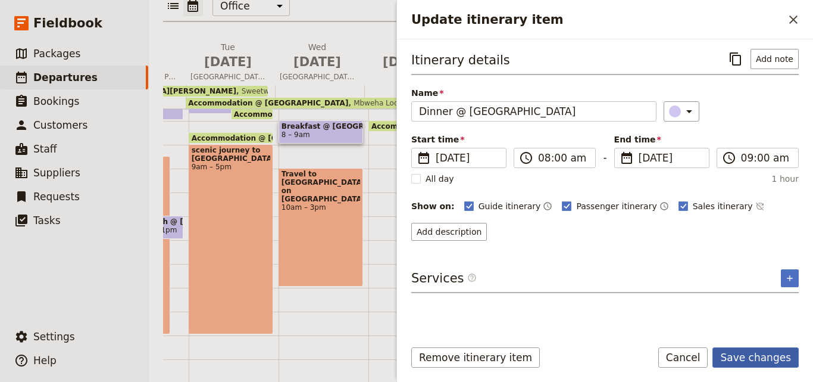
click at [747, 352] on button "Save changes" at bounding box center [755, 357] width 86 height 20
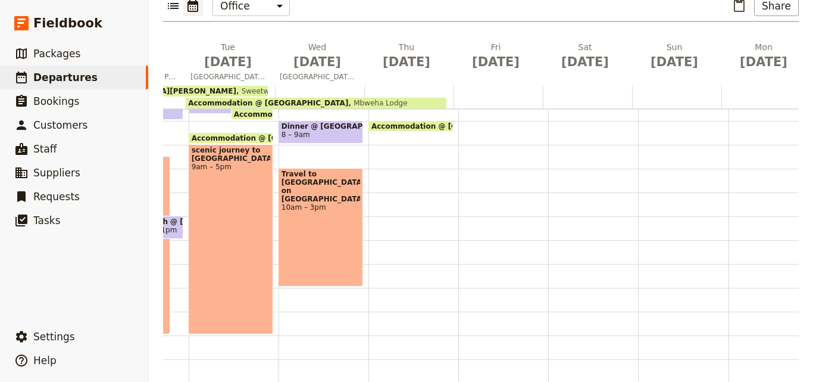
scroll to position [60, 0]
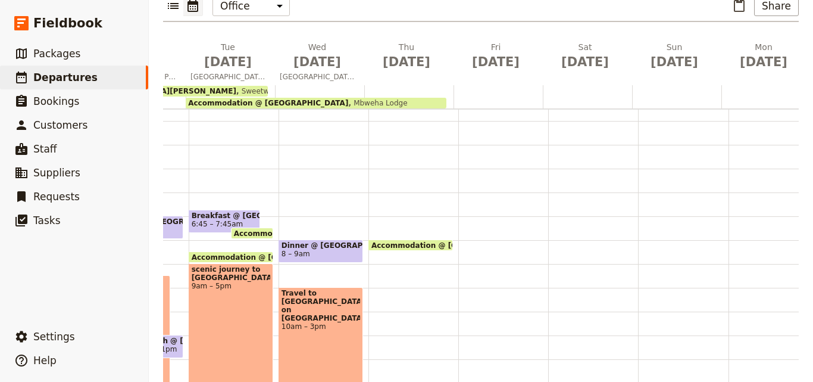
click at [392, 233] on div "Accommodation @ [GEOGRAPHIC_DATA] 8:30 – 8am [GEOGRAPHIC_DATA]" at bounding box center [413, 334] width 90 height 571
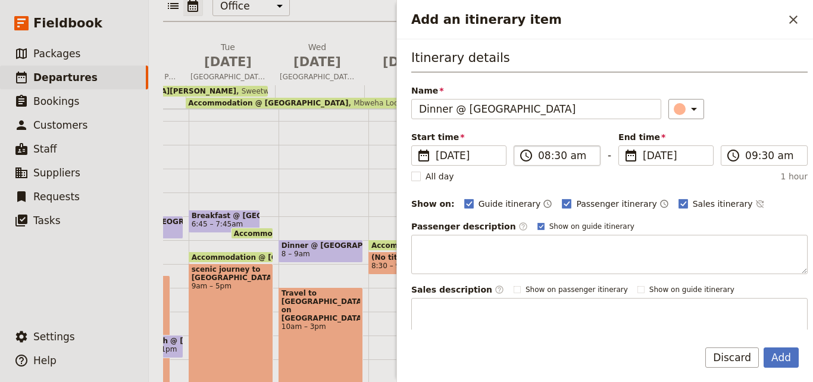
type input "Dinner @ [GEOGRAPHIC_DATA]"
click at [557, 154] on input "08:30 am" at bounding box center [565, 155] width 55 height 14
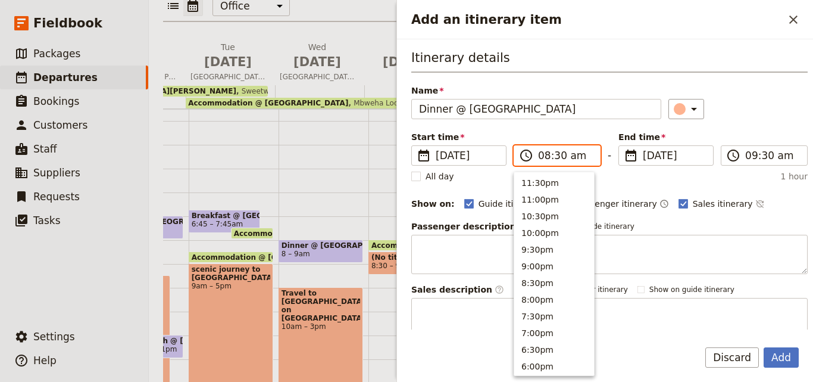
scroll to position [502, 0]
click at [557, 154] on input "08:30 am" at bounding box center [565, 155] width 55 height 14
type input "08:00 am"
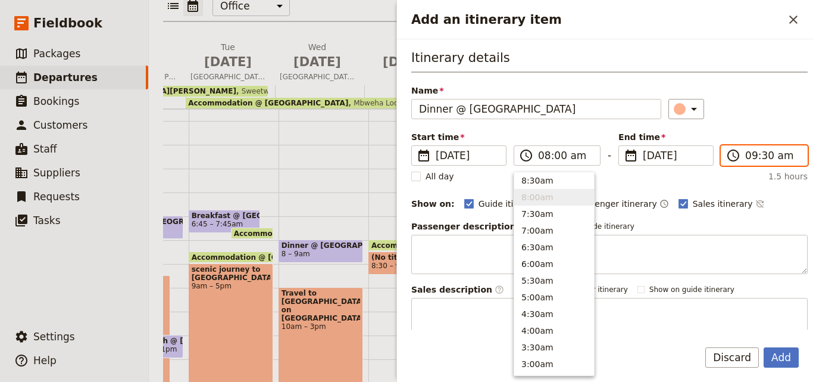
click at [759, 157] on input "09:30 am" at bounding box center [772, 155] width 55 height 14
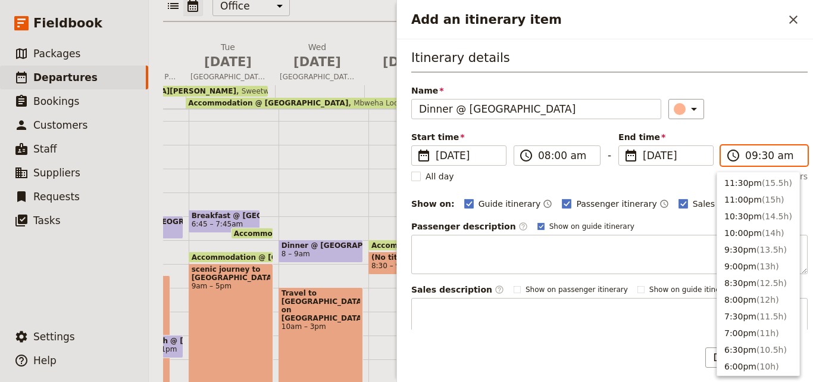
scroll to position [469, 0]
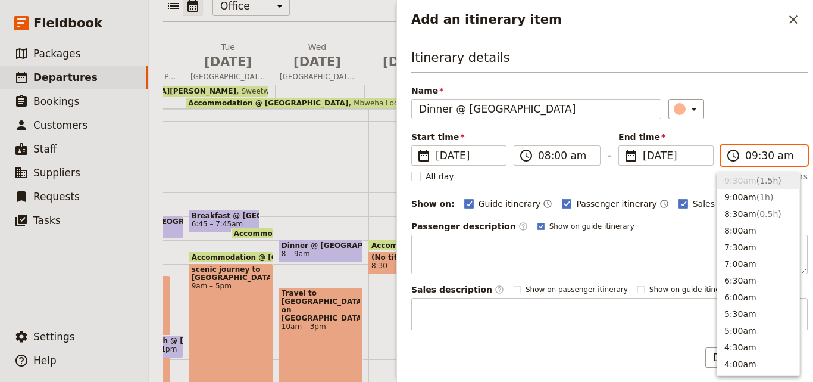
click at [759, 157] on input "09:30 am" at bounding box center [772, 155] width 55 height 14
type input "09:00 am"
click at [765, 93] on div "Name Dinner @ [GEOGRAPHIC_DATA] ​" at bounding box center [609, 102] width 396 height 35
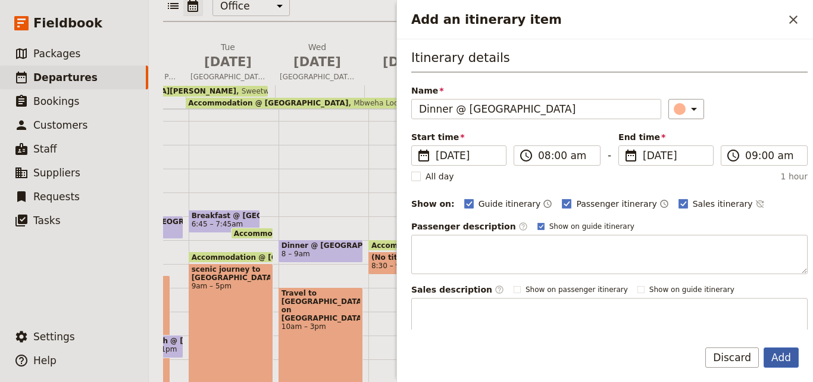
click at [786, 356] on button "Add" at bounding box center [781, 357] width 35 height 20
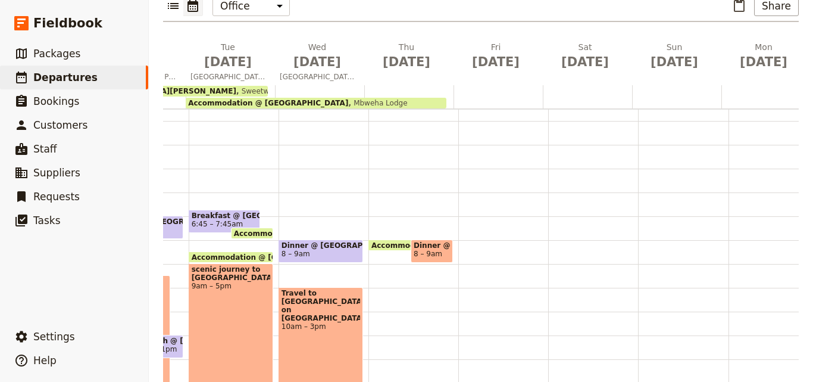
click at [414, 241] on span "Dinner @ [GEOGRAPHIC_DATA]" at bounding box center [432, 245] width 36 height 8
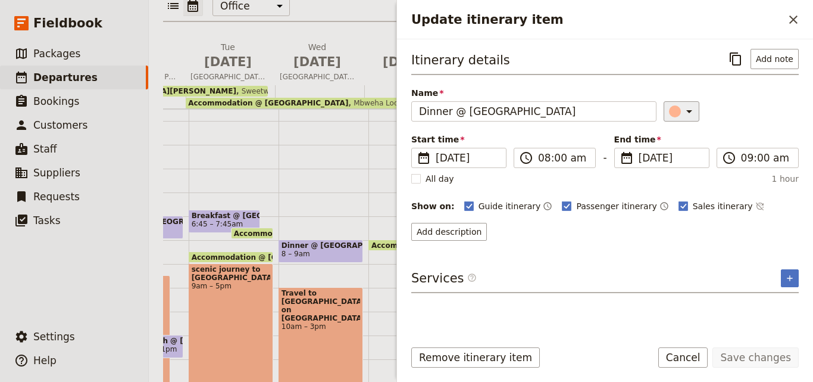
click at [664, 108] on button "​" at bounding box center [682, 111] width 36 height 20
click at [679, 164] on div "button" at bounding box center [682, 165] width 12 height 12
click at [735, 357] on button "Save changes" at bounding box center [755, 357] width 86 height 20
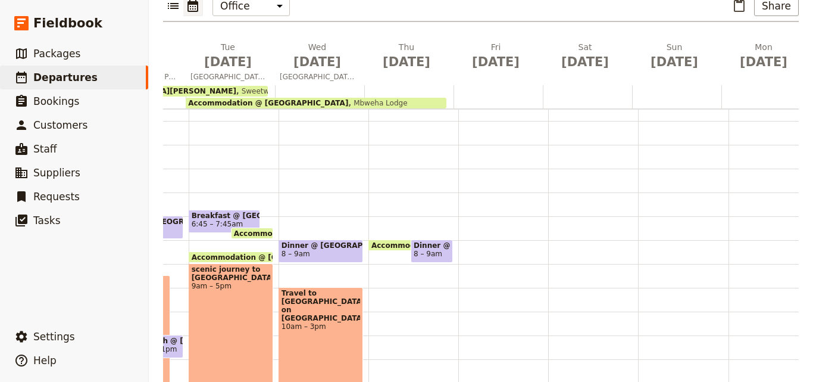
click at [385, 241] on span "Accommodation @ [GEOGRAPHIC_DATA]" at bounding box center [453, 245] width 165 height 8
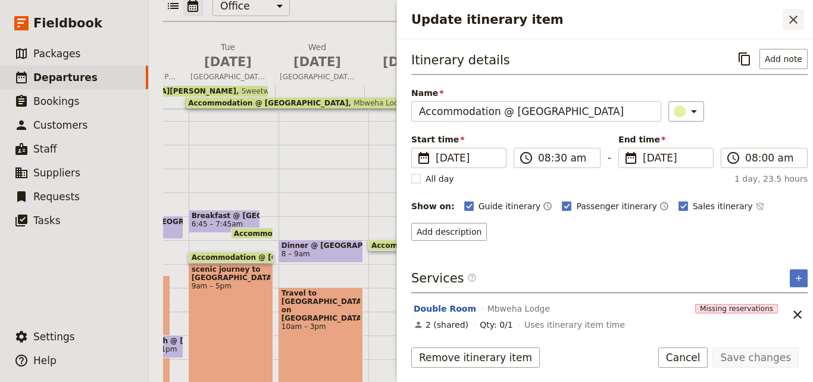
click at [787, 18] on icon "Close drawer" at bounding box center [793, 19] width 14 height 14
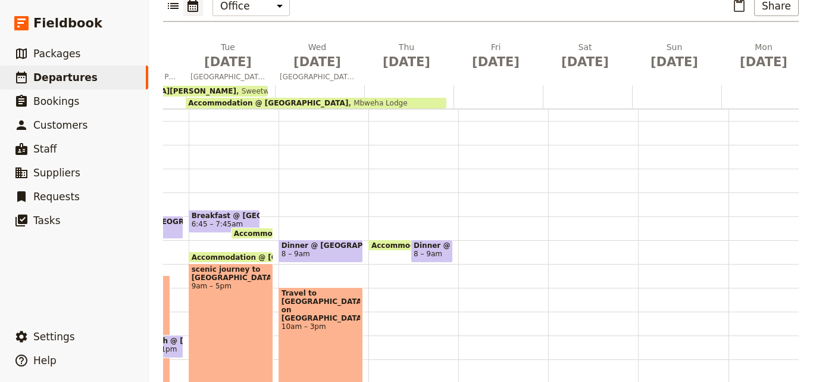
click at [436, 241] on span "Dinner @ [GEOGRAPHIC_DATA]" at bounding box center [432, 245] width 36 height 8
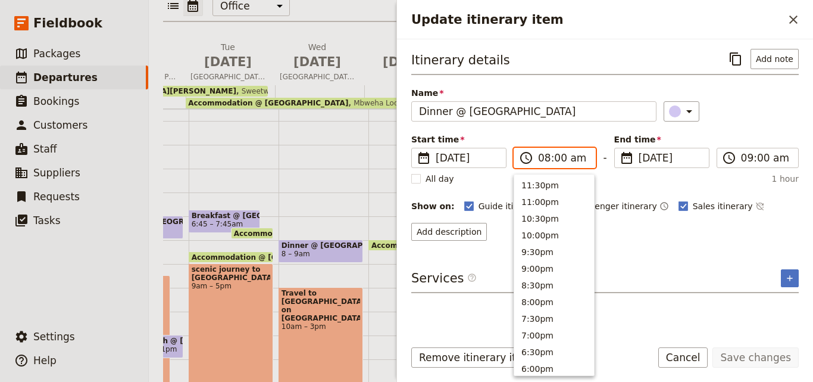
click at [543, 159] on input "08:00 am" at bounding box center [563, 158] width 50 height 14
click at [793, 24] on icon "Close drawer" at bounding box center [793, 19] width 14 height 14
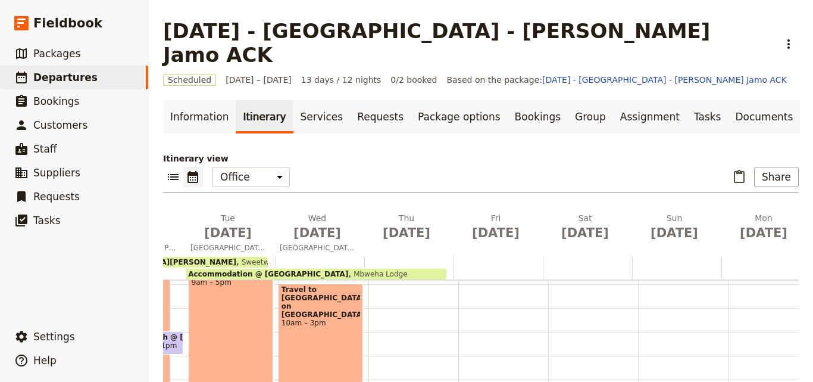
scroll to position [184, 0]
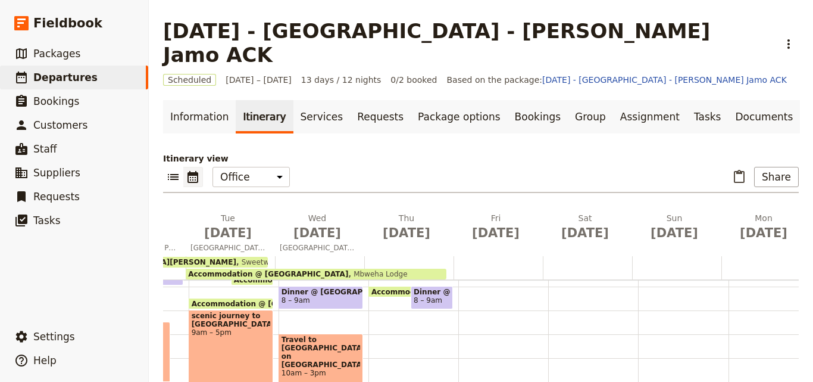
click at [335, 287] on span "Dinner @ [GEOGRAPHIC_DATA]" at bounding box center [321, 291] width 79 height 8
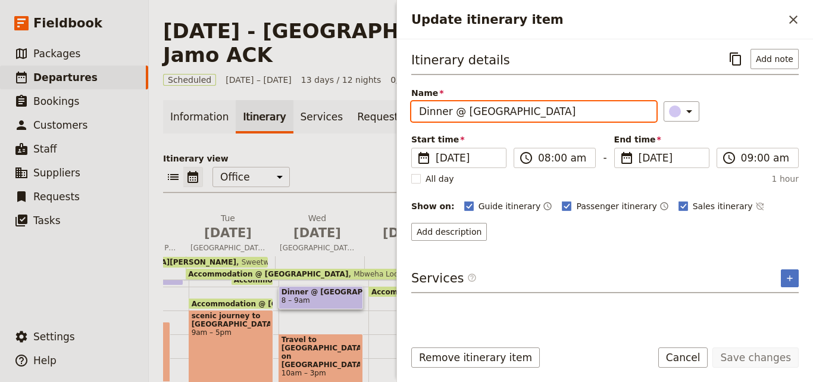
drag, startPoint x: 449, startPoint y: 108, endPoint x: 416, endPoint y: 104, distance: 33.0
click at [416, 104] on input "Dinner @ [GEOGRAPHIC_DATA]" at bounding box center [533, 111] width 245 height 20
type input "Breakfast @ [GEOGRAPHIC_DATA]"
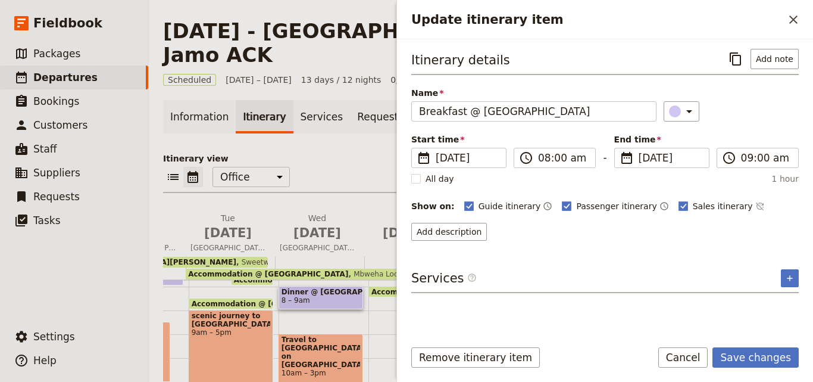
click at [654, 237] on div "Add description" at bounding box center [604, 232] width 387 height 18
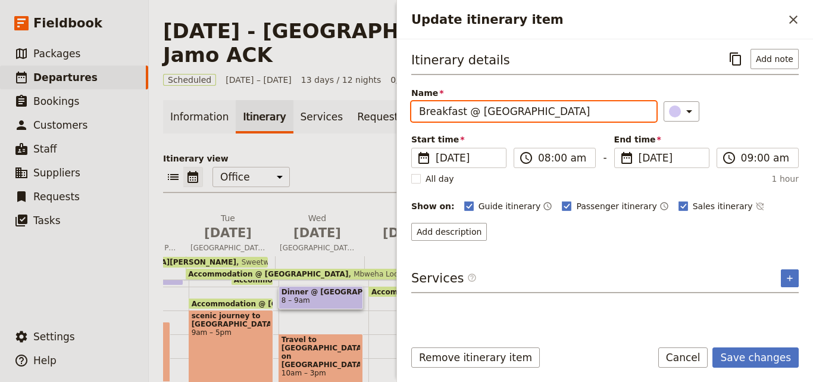
drag, startPoint x: 583, startPoint y: 117, endPoint x: 420, endPoint y: 105, distance: 163.6
click at [420, 105] on input "Breakfast @ [GEOGRAPHIC_DATA]" at bounding box center [533, 111] width 245 height 20
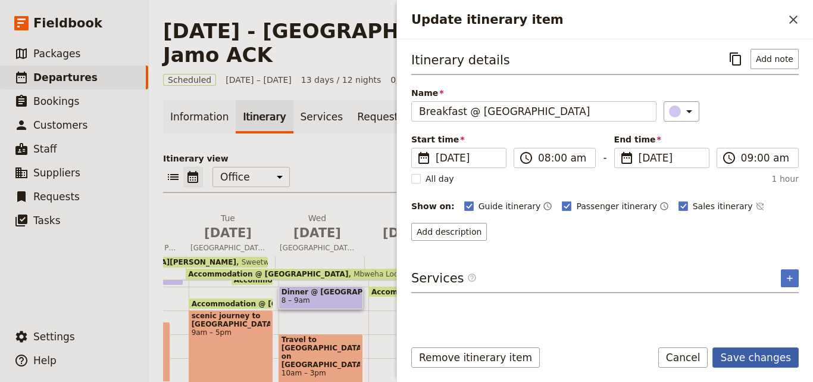
click at [773, 347] on button "Save changes" at bounding box center [755, 357] width 86 height 20
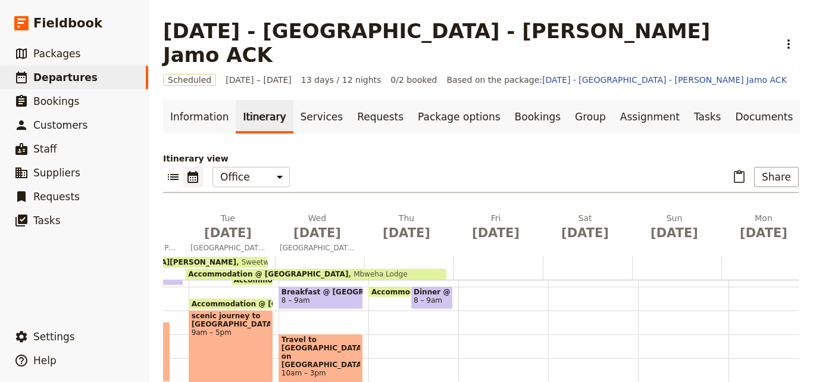
click at [432, 296] on span "8 – 9am" at bounding box center [428, 300] width 29 height 8
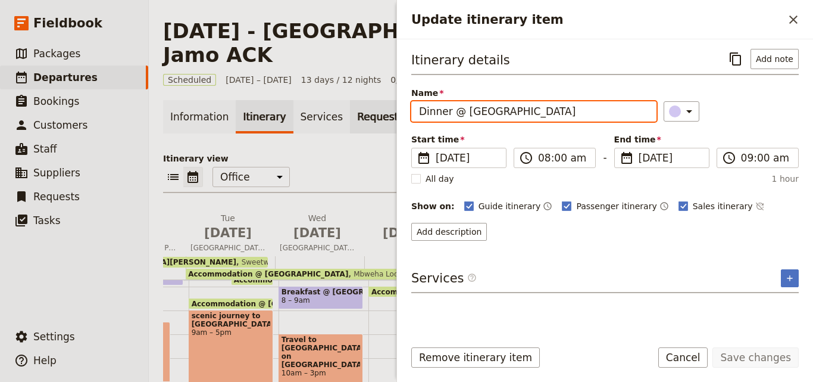
drag, startPoint x: 564, startPoint y: 110, endPoint x: 361, endPoint y: 82, distance: 204.8
click at [361, 82] on div "[DATE] - [GEOGRAPHIC_DATA] - [PERSON_NAME] Jamo ACK ​ Scheduled [DATE] – [DATE]…" at bounding box center [481, 191] width 664 height 382
paste input "Breakfast"
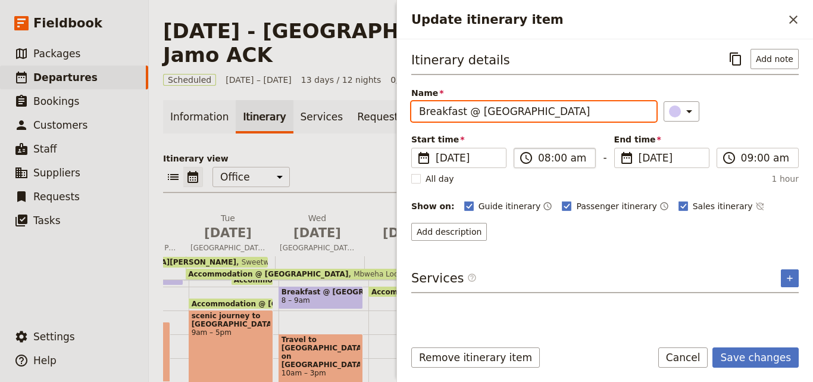
type input "Breakfast @ [GEOGRAPHIC_DATA]"
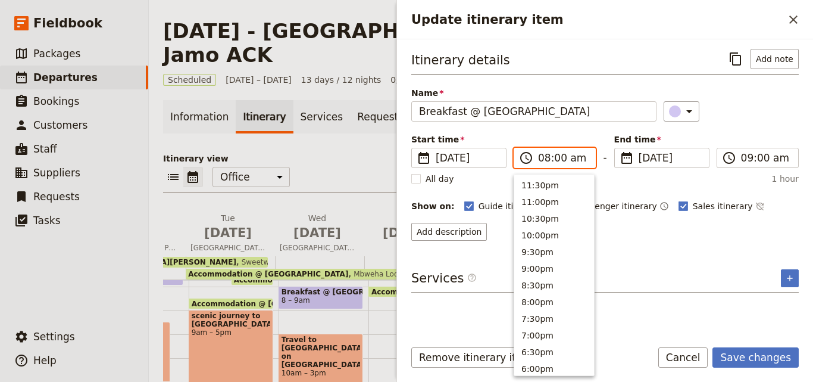
click at [542, 160] on input "08:00 am" at bounding box center [563, 158] width 50 height 14
type input "06:30 am"
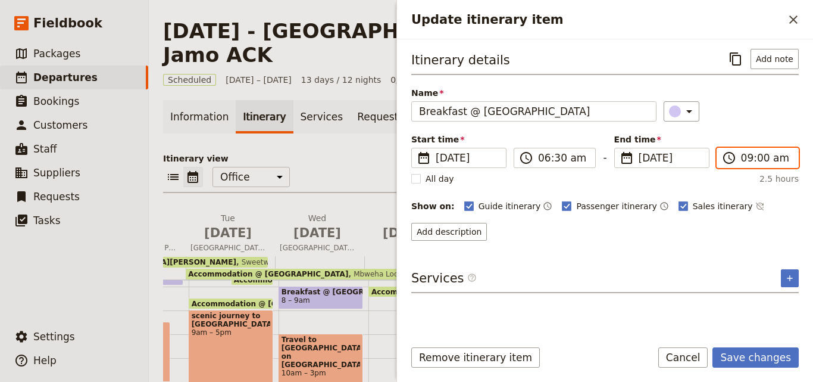
click at [745, 157] on input "09:00 am" at bounding box center [766, 158] width 50 height 14
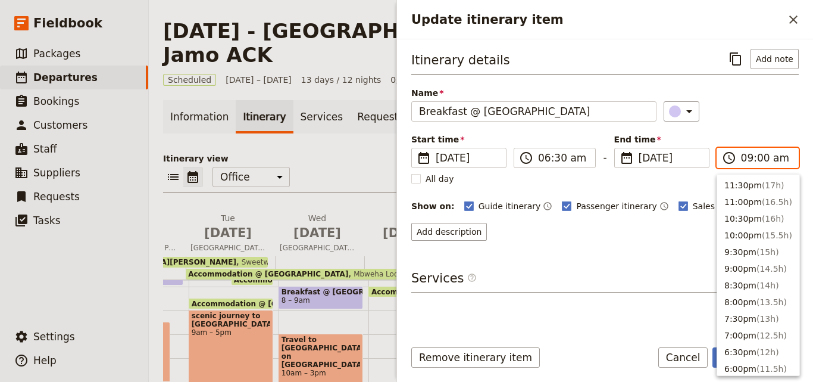
scroll to position [486, 0]
type input "07:30 am"
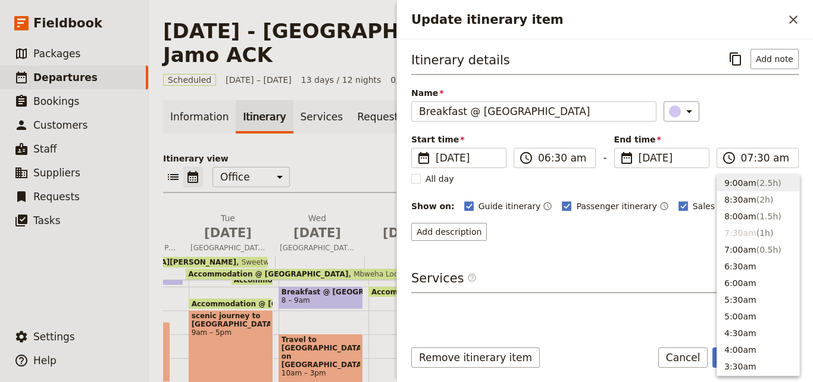
click at [682, 187] on div "Itinerary details ​ Add note Name Breakfast @ [GEOGRAPHIC_DATA] ​ Start time ​ …" at bounding box center [604, 145] width 387 height 192
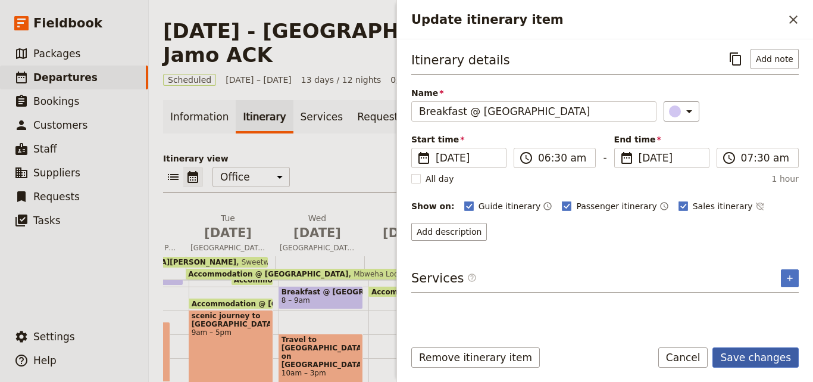
click at [779, 356] on button "Save changes" at bounding box center [755, 357] width 86 height 20
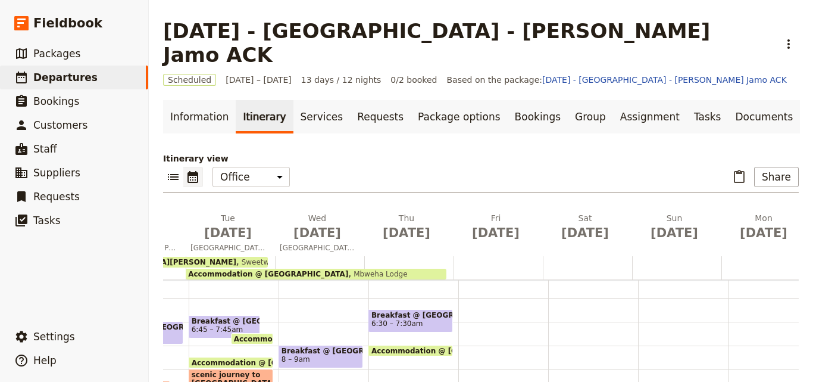
scroll to position [124, 0]
click at [432, 347] on span "Accommodation @ [GEOGRAPHIC_DATA]" at bounding box center [453, 351] width 165 height 8
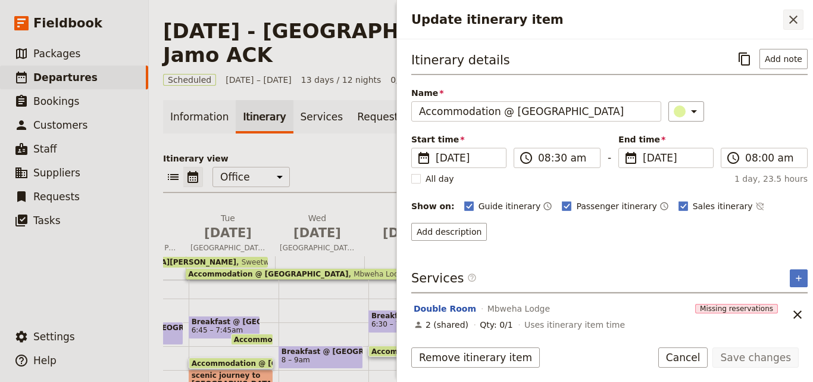
click at [788, 18] on icon "Close drawer" at bounding box center [793, 19] width 14 height 14
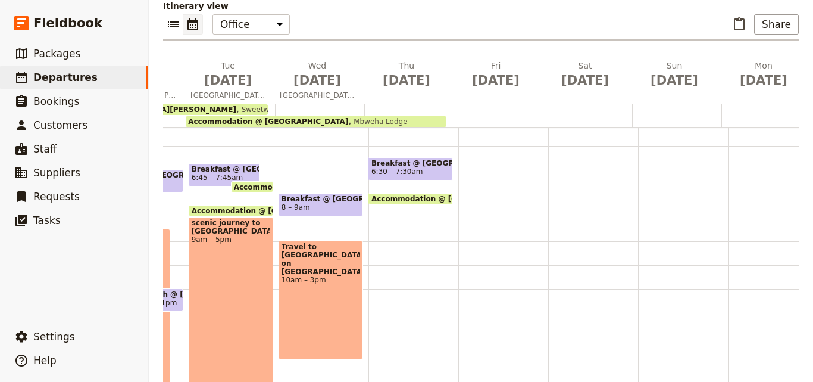
scroll to position [171, 0]
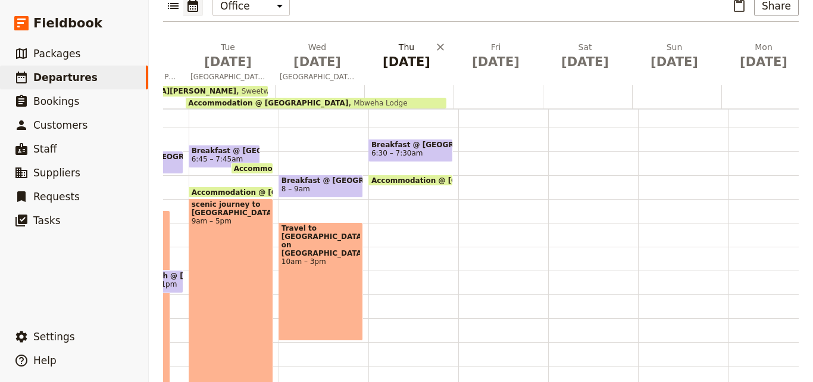
click at [396, 41] on h2 "[DATE]" at bounding box center [406, 56] width 75 height 30
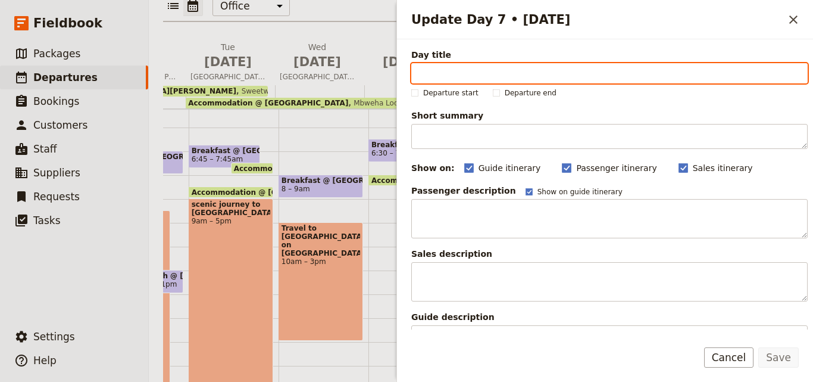
paste input "Travel to [PERSON_NAME] (Game Walk & Village Visit)"
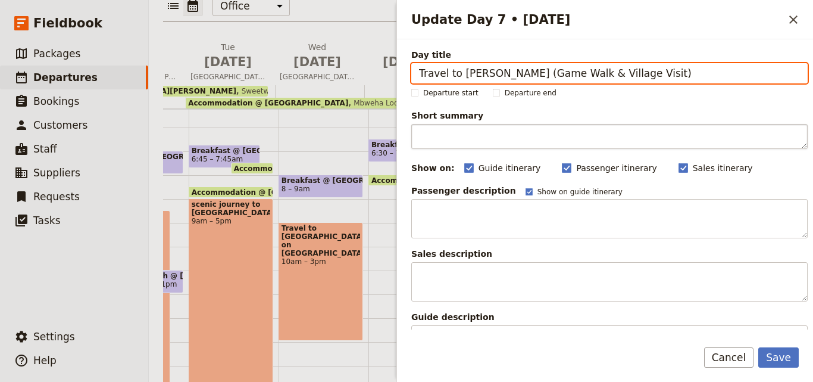
type input "Travel to [PERSON_NAME] (Game Walk & Village Visit)"
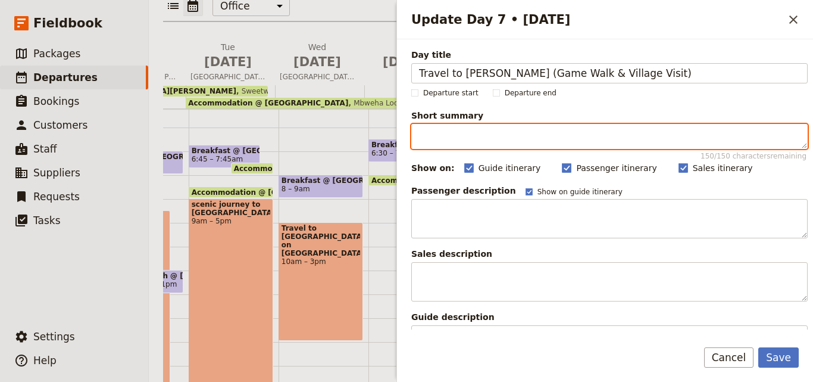
click at [480, 140] on textarea "Short summary 150 / 150 characters remaining" at bounding box center [609, 136] width 396 height 25
paste textarea "Travel to the [GEOGRAPHIC_DATA], enjoying scenic views en route. Settle in, the…"
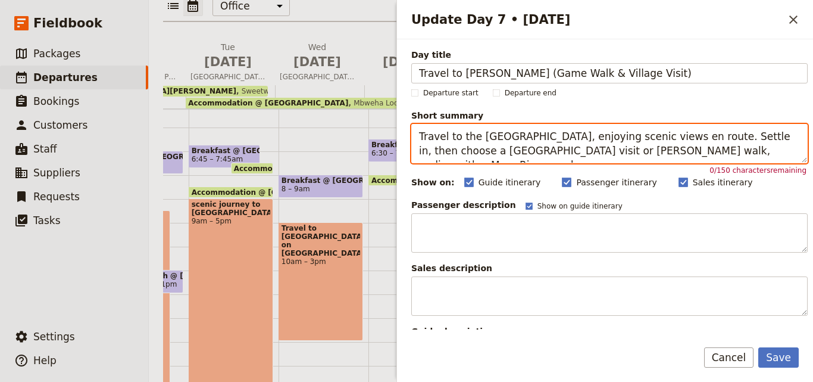
drag, startPoint x: 751, startPoint y: 156, endPoint x: 389, endPoint y: 106, distance: 365.9
click at [390, 106] on div "[DATE] - [GEOGRAPHIC_DATA] - [PERSON_NAME] Jamo ACK ​ Scheduled [DATE] – [DATE]…" at bounding box center [481, 191] width 664 height 382
paste textarea "Journey to [GEOGRAPHIC_DATA], enjoy scenic views, settle in, visit a [GEOGRAPHI…"
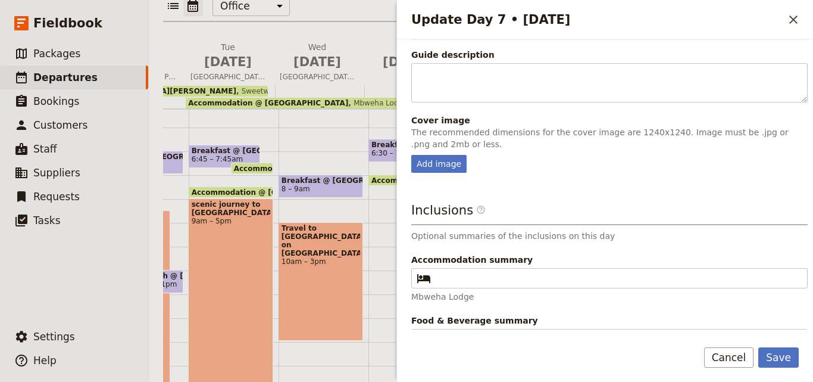
scroll to position [297, 0]
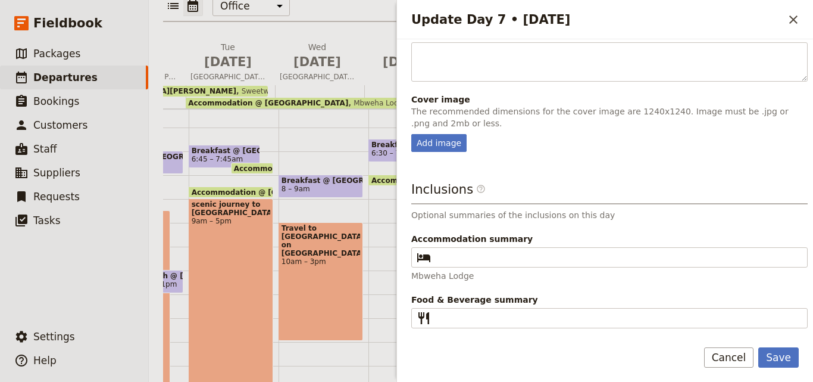
type textarea "Journey to [GEOGRAPHIC_DATA], enjoy scenic views, settle in, visit a [GEOGRAPHI…"
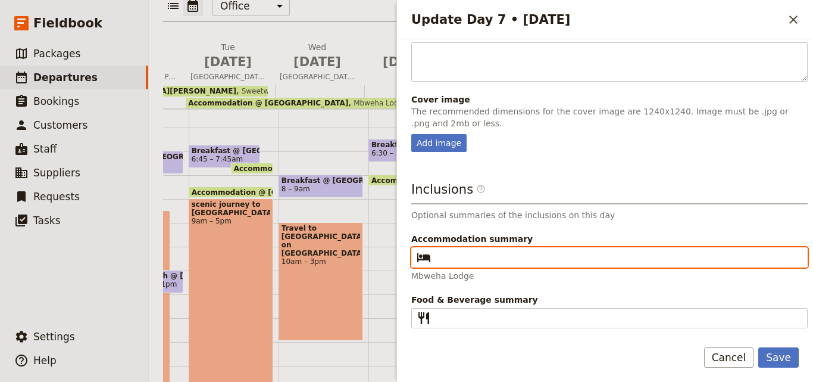
paste input "[PERSON_NAME]"
type input "[PERSON_NAME]"
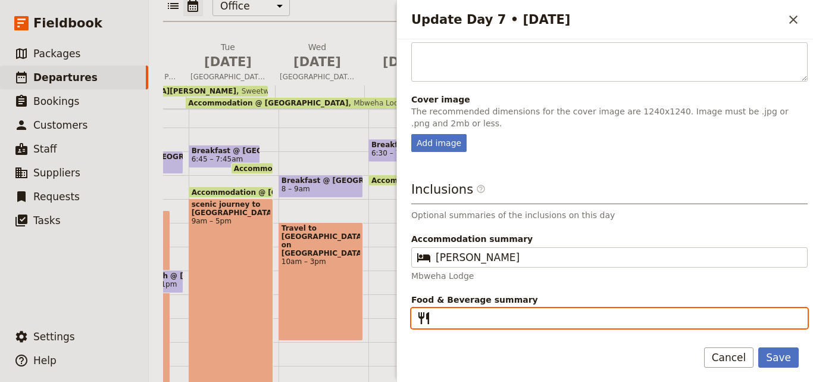
click at [474, 315] on input "Food & Beverage summary ​" at bounding box center [618, 318] width 364 height 14
type input "B L D"
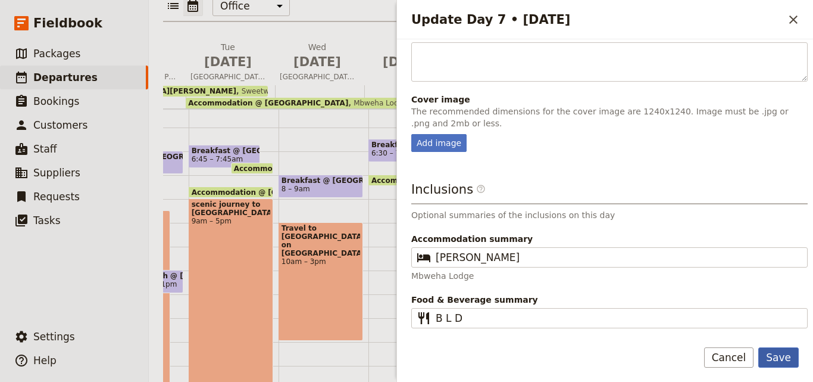
click at [782, 354] on button "Save" at bounding box center [778, 357] width 40 height 20
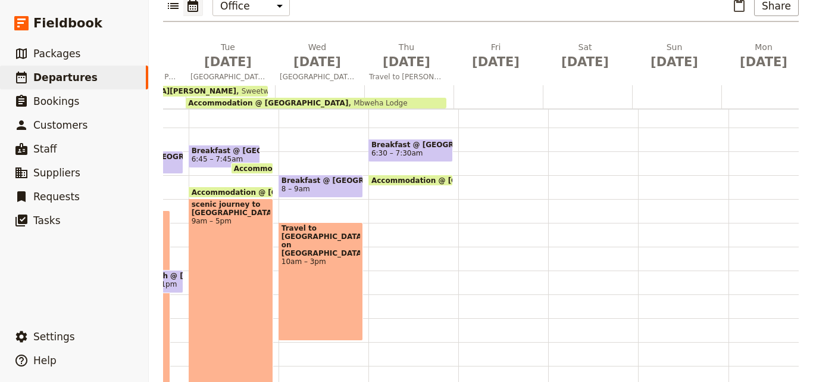
click at [371, 85] on div at bounding box center [408, 96] width 89 height 23
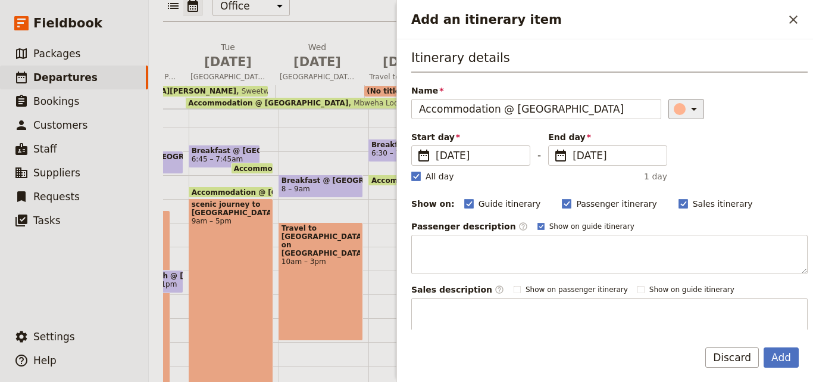
type input "Accommodation @ [GEOGRAPHIC_DATA]"
click at [677, 117] on button "​" at bounding box center [686, 109] width 36 height 20
click at [667, 147] on div "button" at bounding box center [668, 148] width 12 height 12
click at [418, 177] on rect "Add an itinerary item" at bounding box center [415, 175] width 9 height 9
click at [411, 170] on input "All day" at bounding box center [411, 170] width 1 height 1
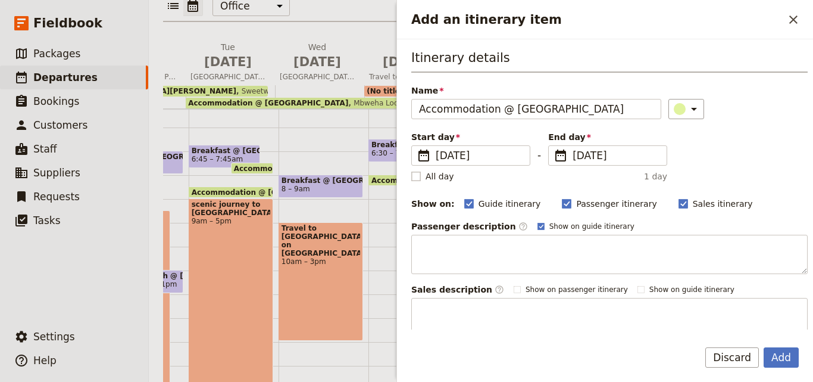
checkbox input "false"
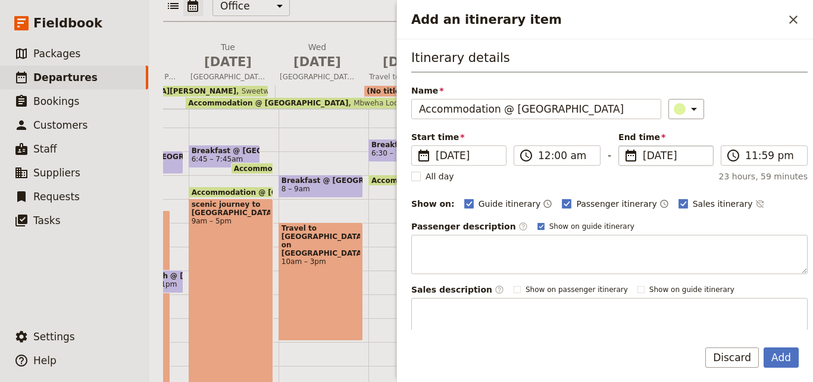
click at [643, 158] on span "[DATE]" at bounding box center [674, 155] width 63 height 14
click at [624, 146] on input "[DATE]" at bounding box center [623, 145] width 1 height 1
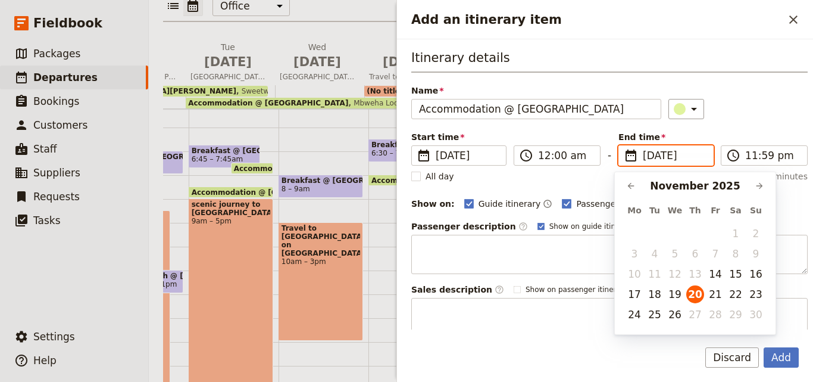
scroll to position [0, 0]
click at [754, 295] on button "23" at bounding box center [756, 294] width 18 height 18
type input "[DATE]"
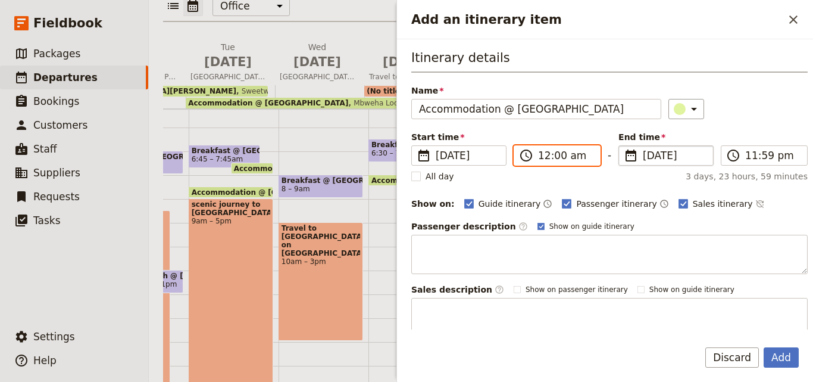
click at [540, 154] on input "12:00 am" at bounding box center [565, 155] width 55 height 14
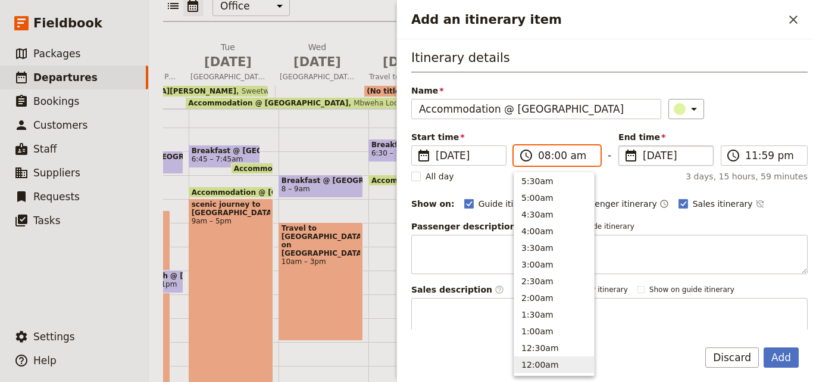
scroll to position [520, 0]
type input "08:30 am"
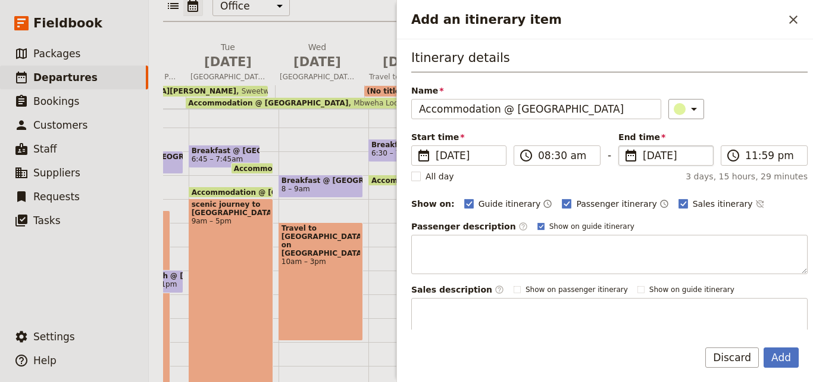
click at [745, 144] on div "Start time ​ [DATE] [DATE] [DATE] 08:30 ​ 08:30 am - End time ​ [DATE] [DATE] […" at bounding box center [609, 148] width 396 height 35
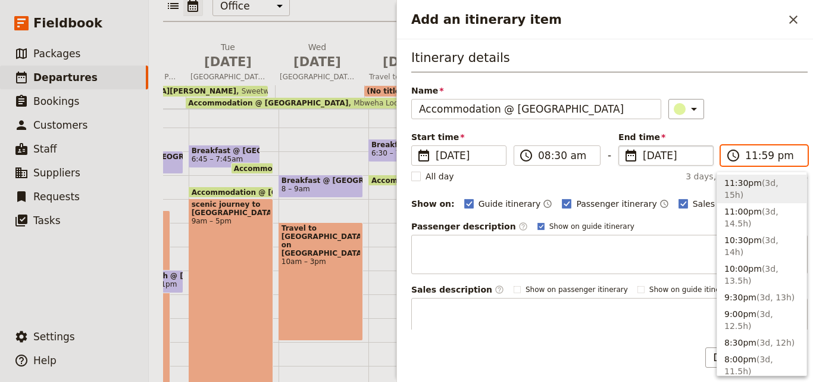
click at [746, 157] on input "11:59 pm" at bounding box center [772, 155] width 55 height 14
click at [761, 157] on input "08:59 pm" at bounding box center [772, 155] width 55 height 14
type input "08:30 am"
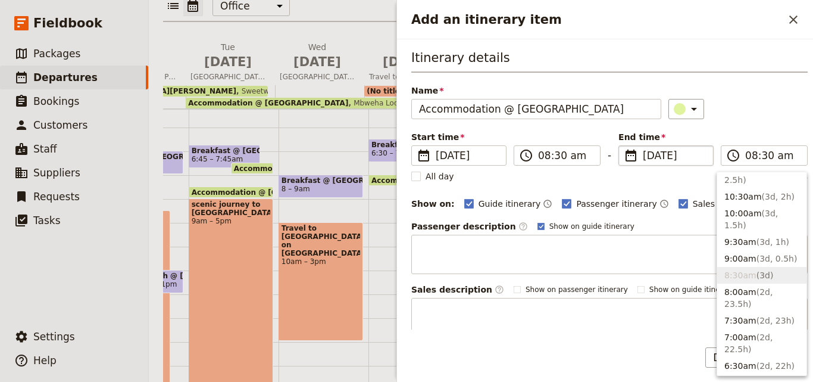
click at [763, 122] on div "Itinerary details Name Accommodation @ [GEOGRAPHIC_DATA] ​ Start time ​ [DATE] …" at bounding box center [609, 193] width 396 height 288
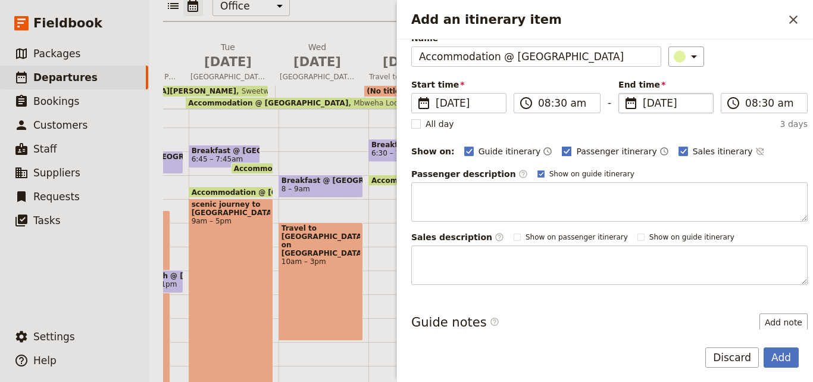
scroll to position [112, 0]
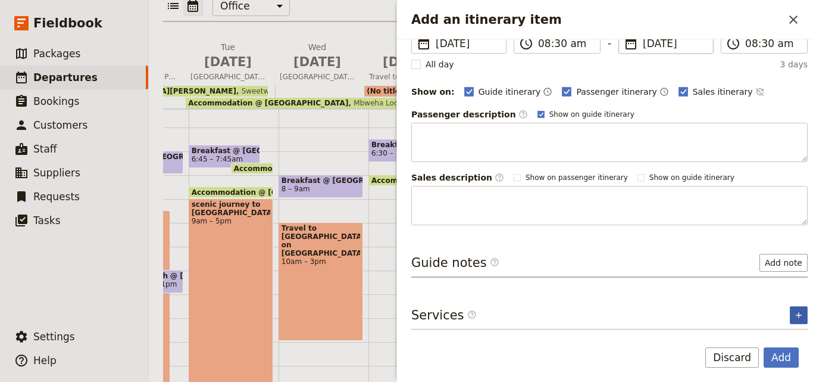
click at [790, 313] on button "​" at bounding box center [799, 315] width 18 height 18
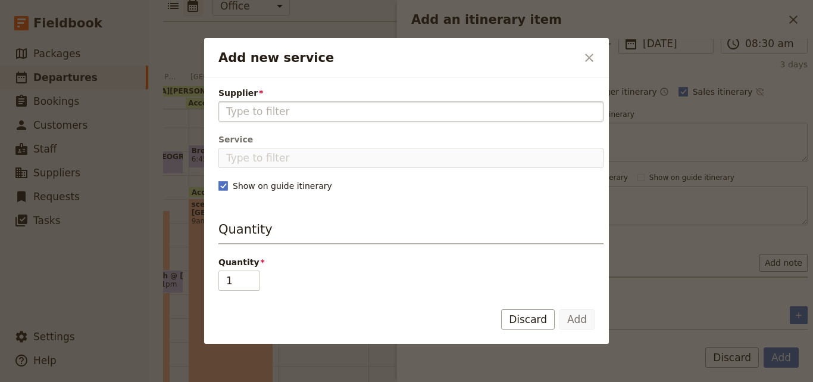
click at [340, 112] on input "Supplier" at bounding box center [411, 111] width 370 height 14
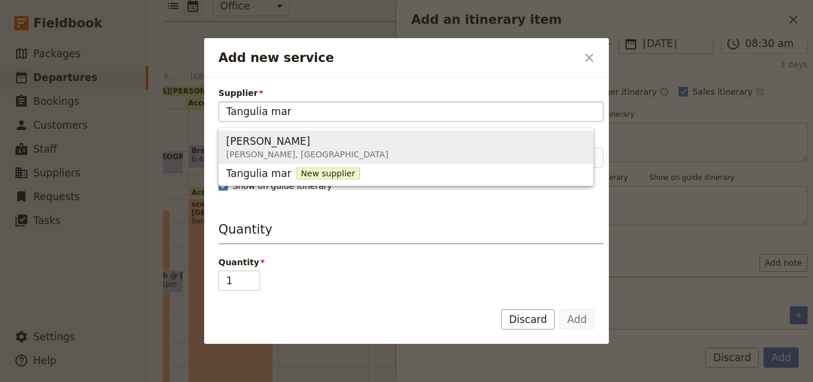
type input "[PERSON_NAME]"
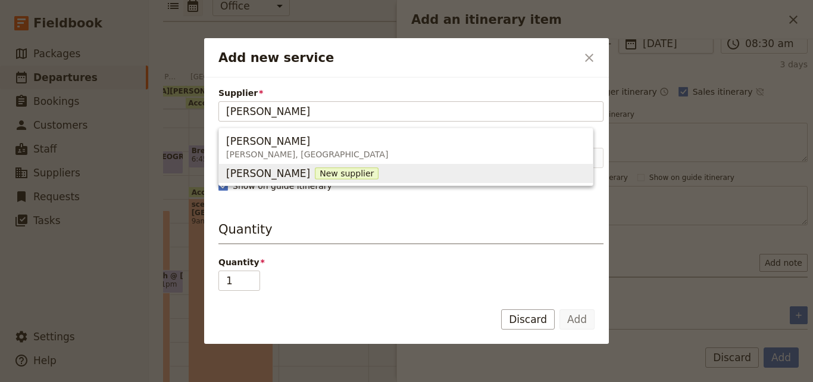
click at [324, 175] on span "New supplier" at bounding box center [347, 173] width 64 height 12
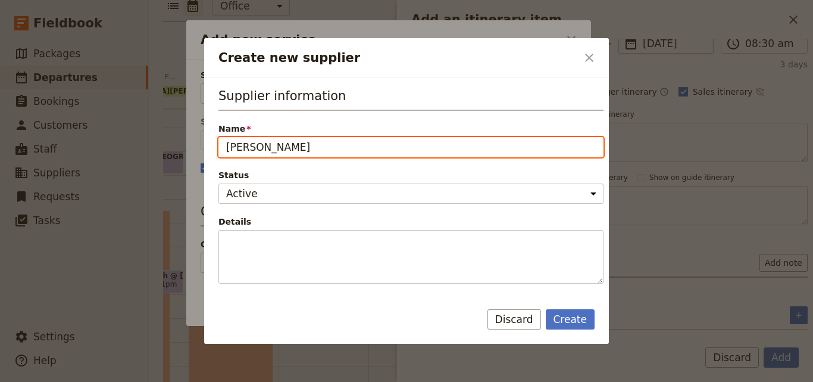
drag, startPoint x: 361, startPoint y: 144, endPoint x: 227, endPoint y: 150, distance: 134.1
click at [227, 150] on input "[PERSON_NAME]" at bounding box center [410, 147] width 385 height 20
paste input "M"
click at [227, 145] on input "[PERSON_NAME]" at bounding box center [410, 147] width 385 height 20
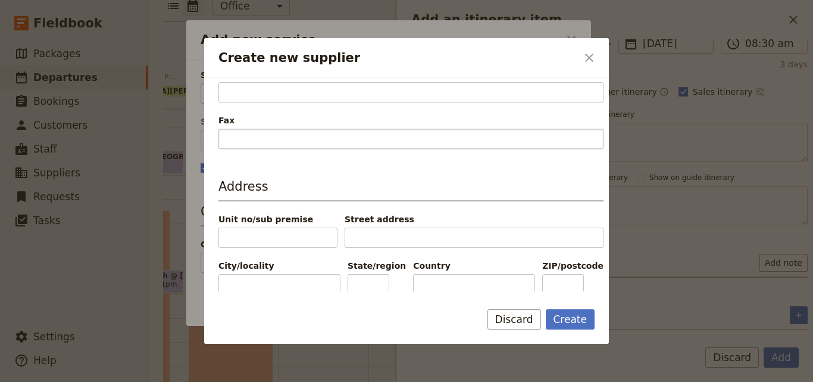
scroll to position [377, 0]
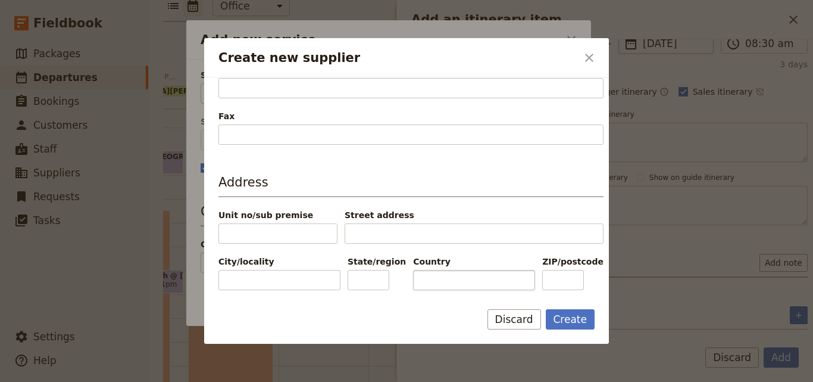
type input "[PERSON_NAME]"
click at [485, 271] on input "Country" at bounding box center [474, 280] width 122 height 20
click at [485, 281] on input "Country" at bounding box center [474, 280] width 122 height 20
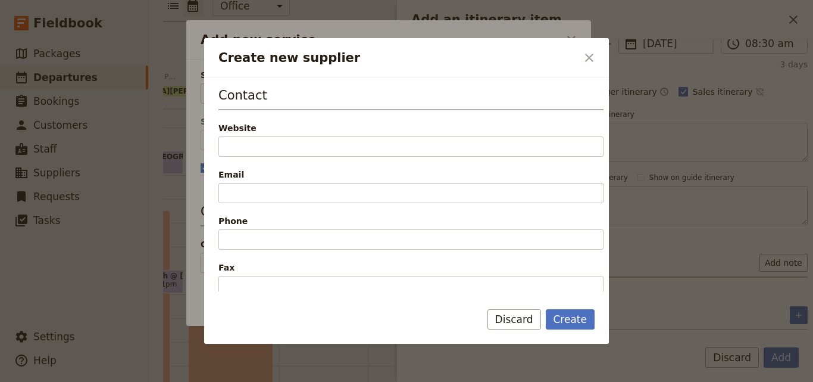
scroll to position [198, 0]
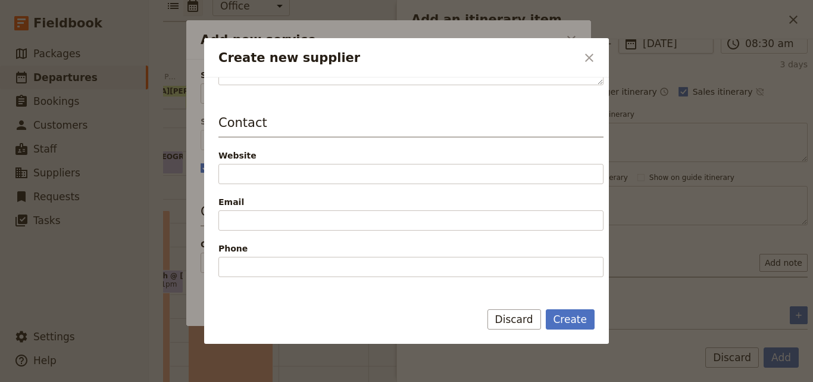
type input "[GEOGRAPHIC_DATA]"
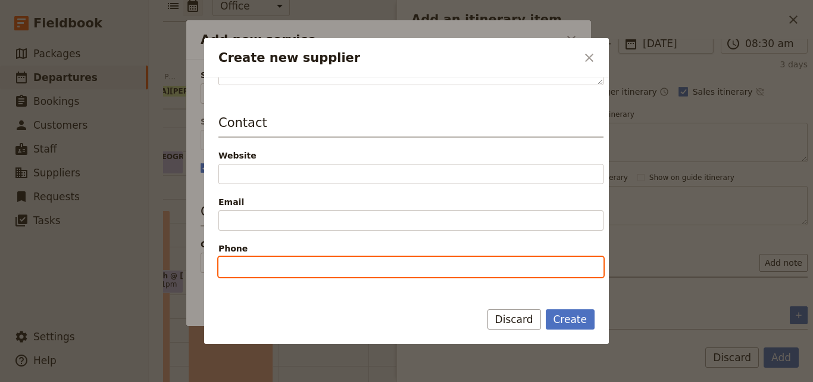
paste input "[PHONE_NUMBER]"
type input "[PHONE_NUMBER]"
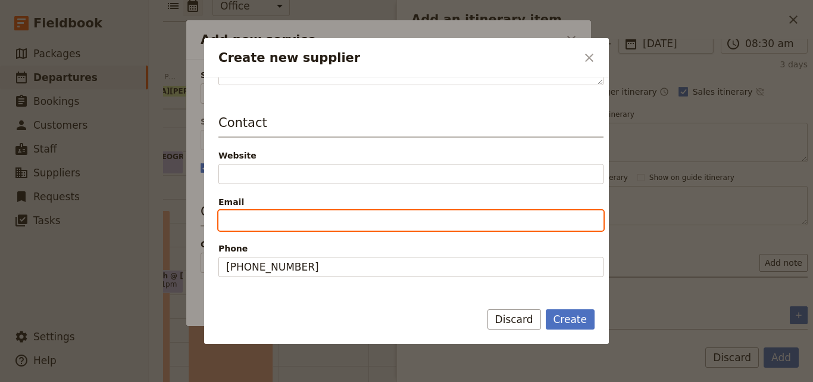
click at [277, 215] on input "Email" at bounding box center [410, 220] width 385 height 20
paste input "[EMAIL_ADDRESS][DOMAIN_NAME]"
type input "[EMAIL_ADDRESS][DOMAIN_NAME]"
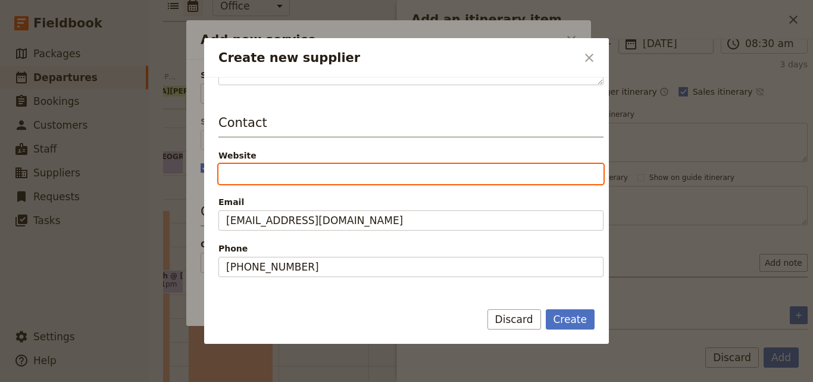
paste input "[URL][DOMAIN_NAME]"
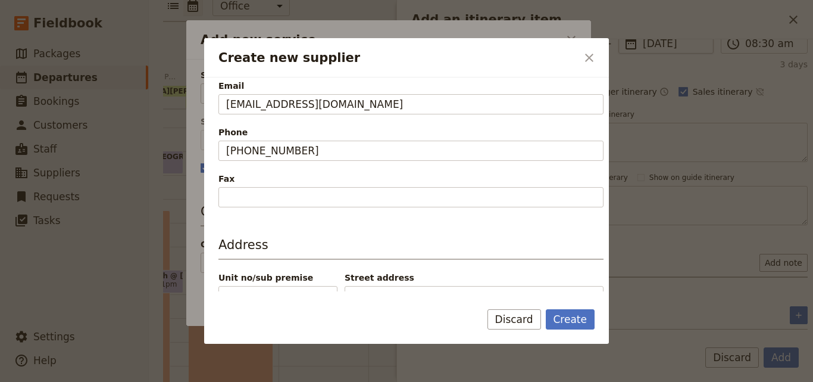
scroll to position [391, 0]
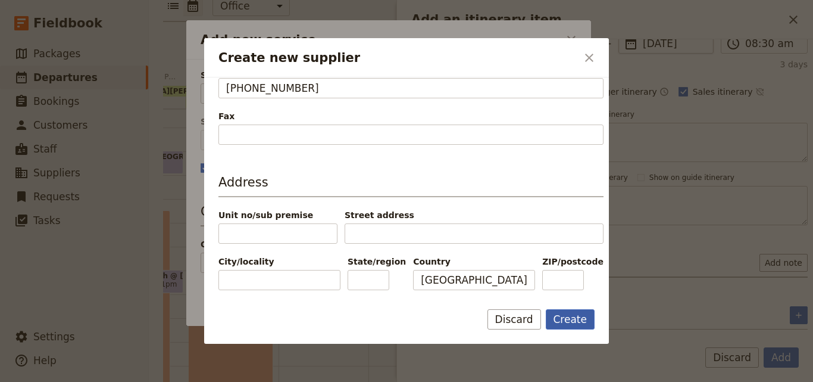
type input "[URL][DOMAIN_NAME]"
click at [585, 321] on button "Create" at bounding box center [570, 319] width 49 height 20
type input "[PERSON_NAME]"
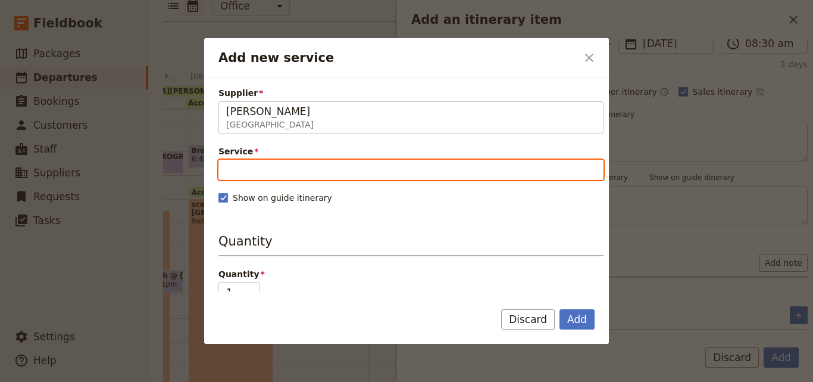
click at [252, 170] on input "Service" at bounding box center [410, 170] width 385 height 20
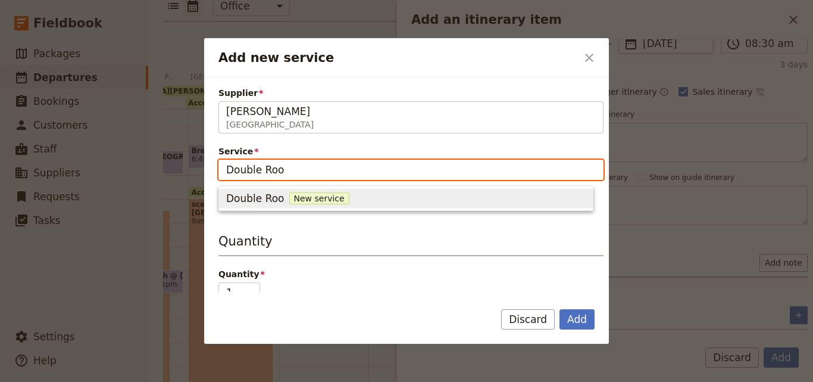
type input "Double Room"
click at [304, 199] on span "New service" at bounding box center [329, 198] width 60 height 12
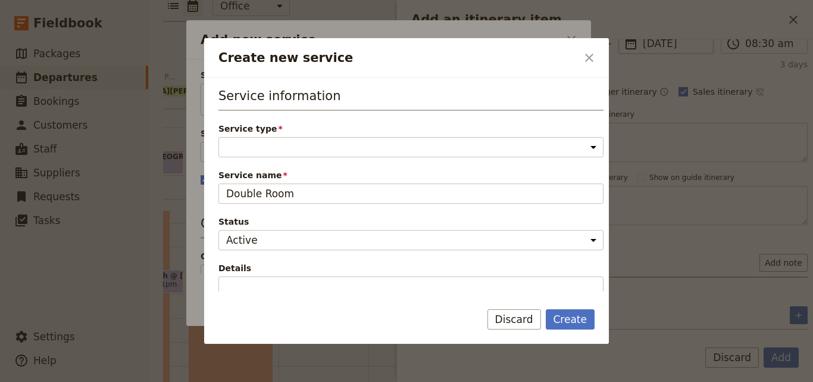
click at [310, 136] on div "Service type Accommodation Activity Transport Flight Food and beverage Other" at bounding box center [410, 140] width 385 height 35
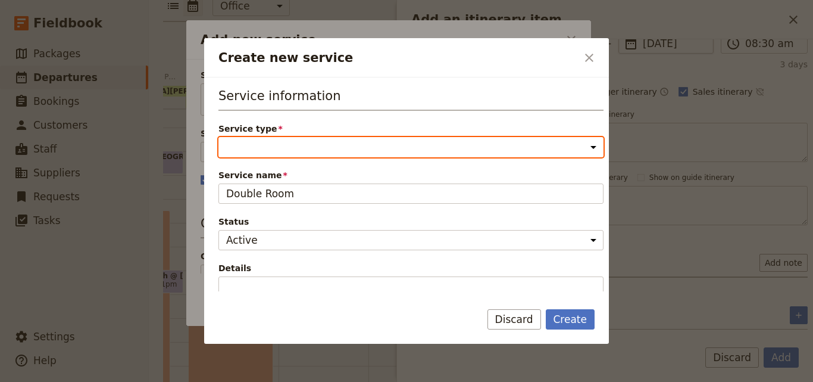
click at [309, 147] on select "Accommodation Activity Transport Flight Food and beverage Other" at bounding box center [410, 147] width 385 height 20
select select "AccommodationService"
click at [218, 137] on select "Accommodation Activity Transport Flight Food and beverage Other" at bounding box center [410, 147] width 385 height 20
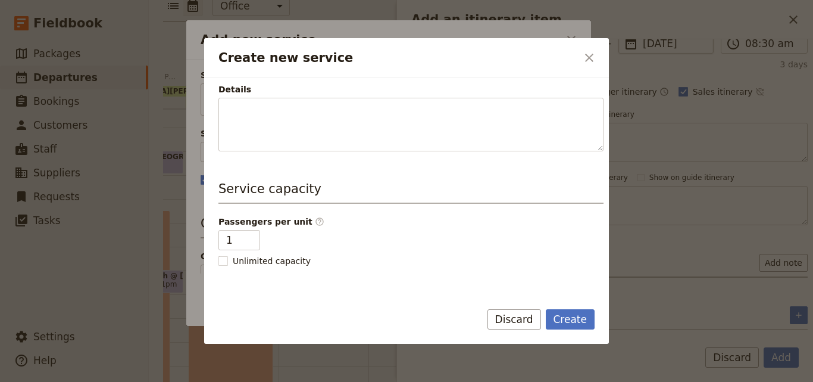
scroll to position [298, 0]
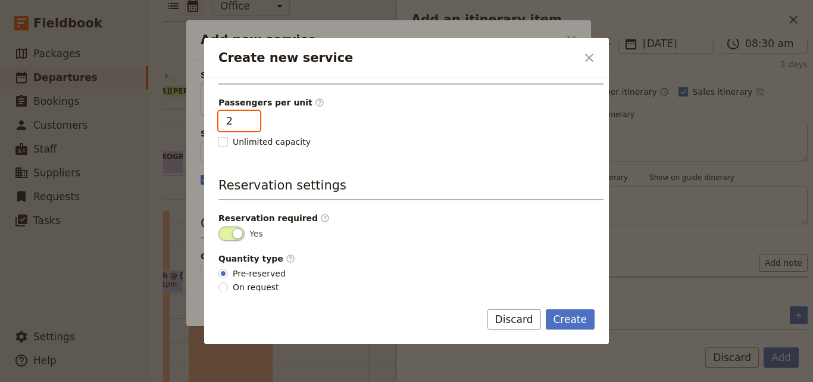
type input "2"
click at [246, 117] on input "2" at bounding box center [239, 121] width 42 height 20
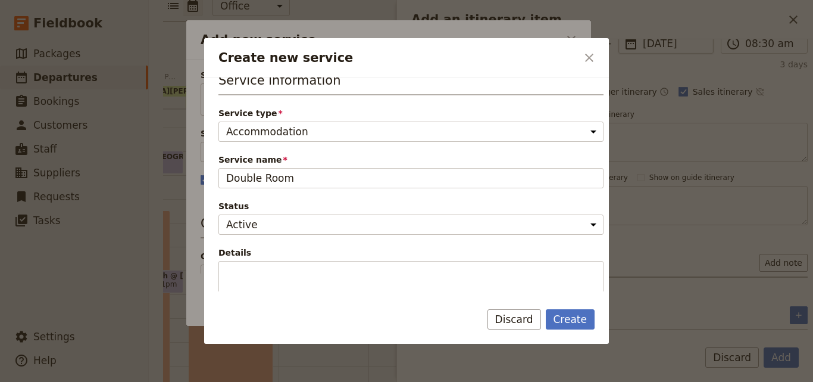
scroll to position [0, 0]
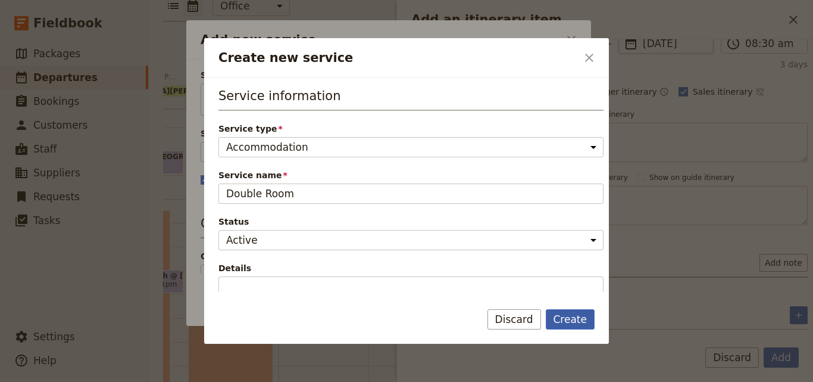
click at [561, 320] on button "Create" at bounding box center [570, 319] width 49 height 20
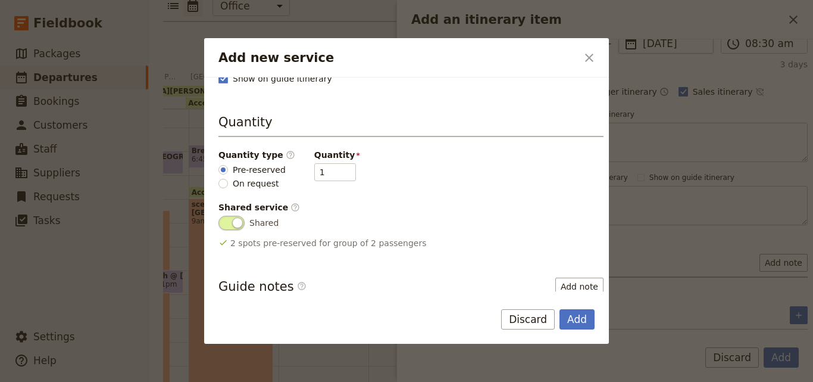
scroll to position [235, 0]
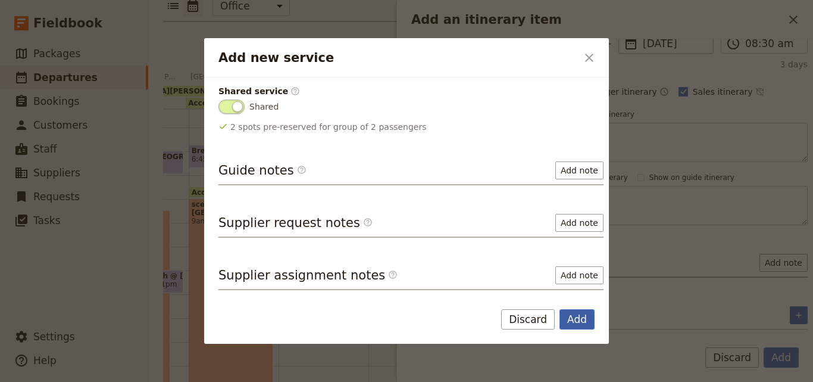
click at [576, 320] on button "Add" at bounding box center [577, 319] width 35 height 20
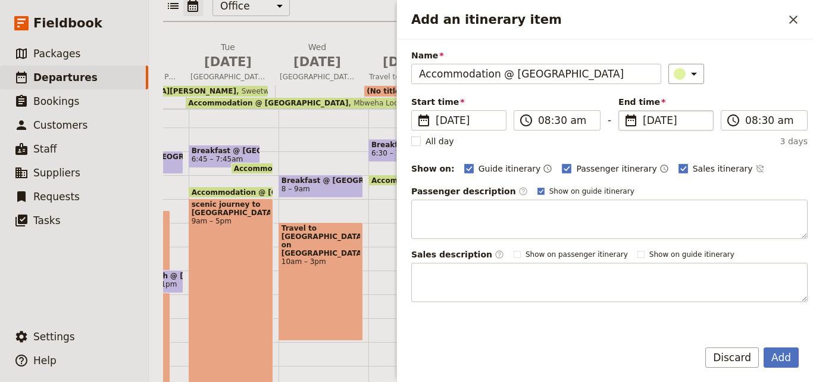
scroll to position [0, 0]
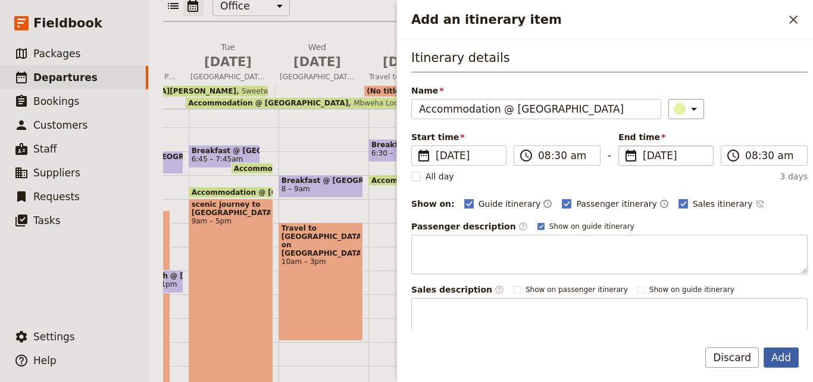
click at [778, 354] on button "Add" at bounding box center [781, 357] width 35 height 20
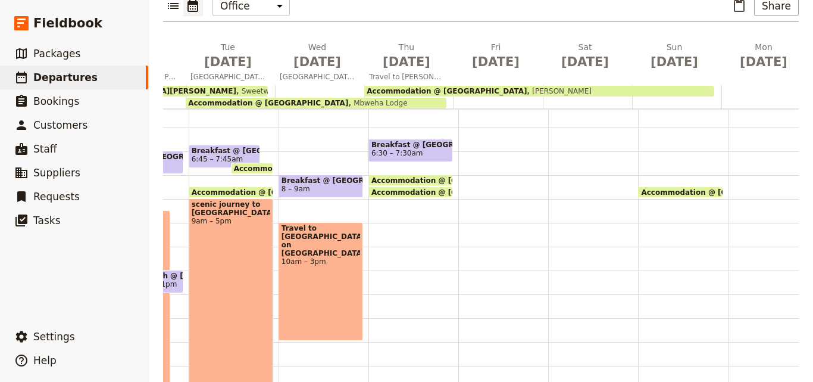
click at [411, 176] on span "Accommodation @ [GEOGRAPHIC_DATA]" at bounding box center [453, 180] width 165 height 8
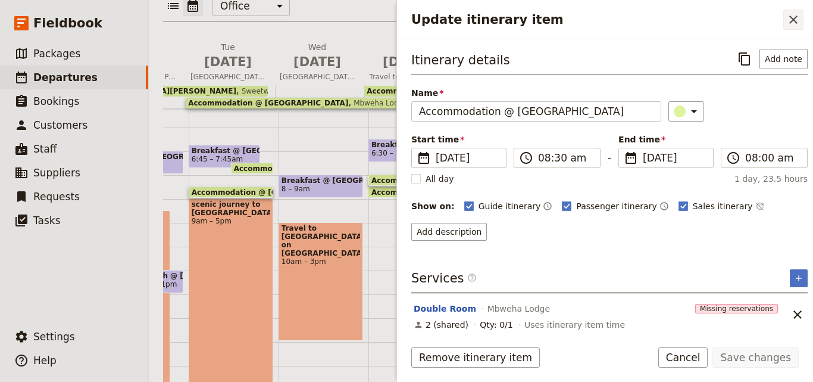
click at [795, 15] on icon "Close drawer" at bounding box center [793, 19] width 14 height 14
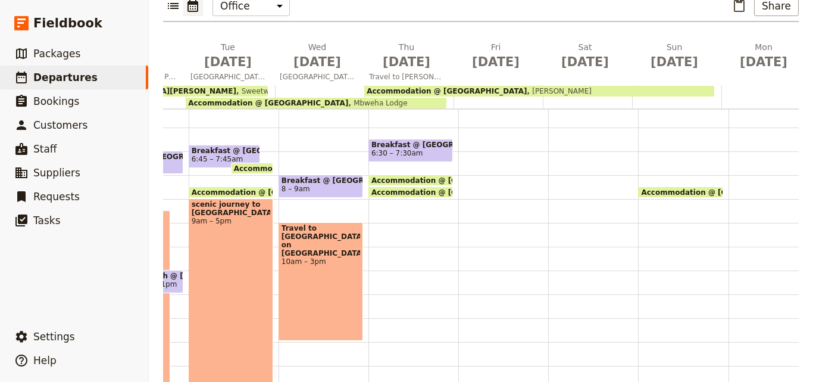
click at [400, 188] on span "Accommodation @ [GEOGRAPHIC_DATA]" at bounding box center [453, 192] width 165 height 8
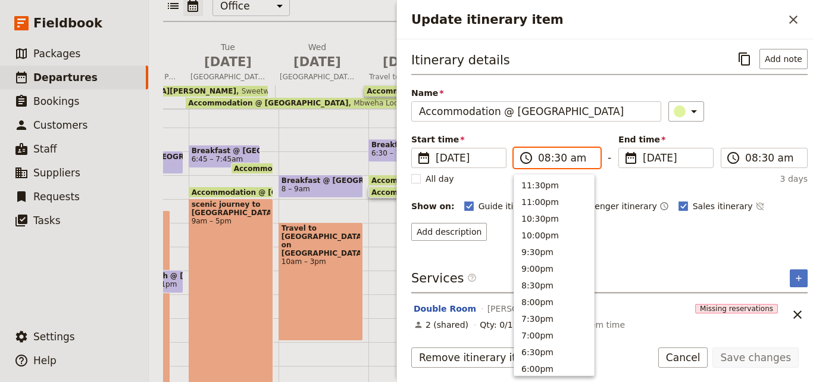
click at [543, 157] on input "08:30 am" at bounding box center [565, 158] width 55 height 14
type input "09:30 am"
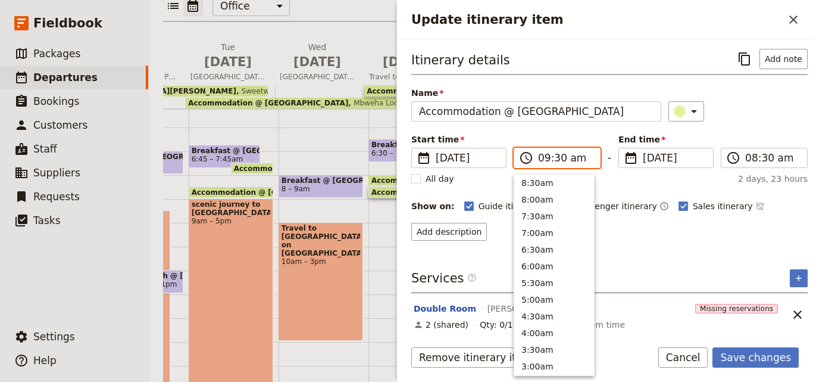
scroll to position [470, 0]
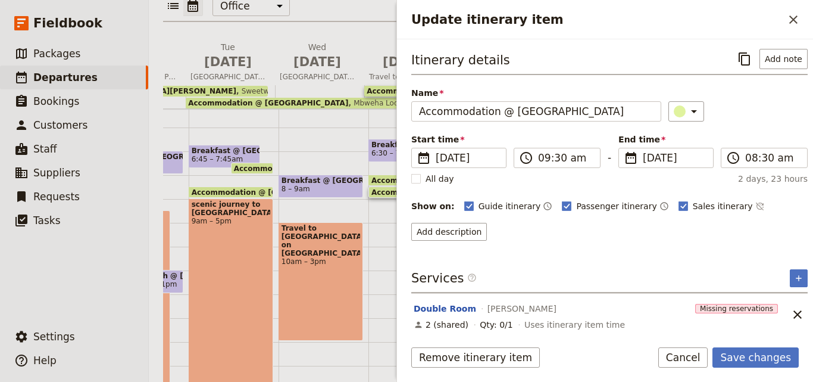
drag, startPoint x: 766, startPoint y: 353, endPoint x: 768, endPoint y: 341, distance: 12.1
click at [767, 353] on button "Save changes" at bounding box center [755, 357] width 86 height 20
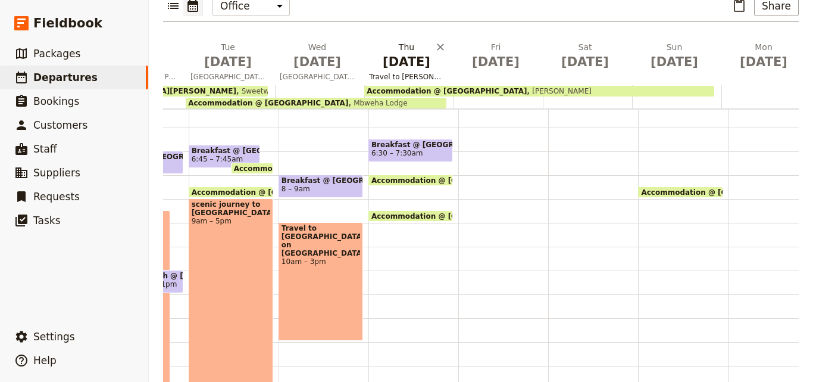
click at [402, 53] on span "[DATE]" at bounding box center [406, 62] width 75 height 18
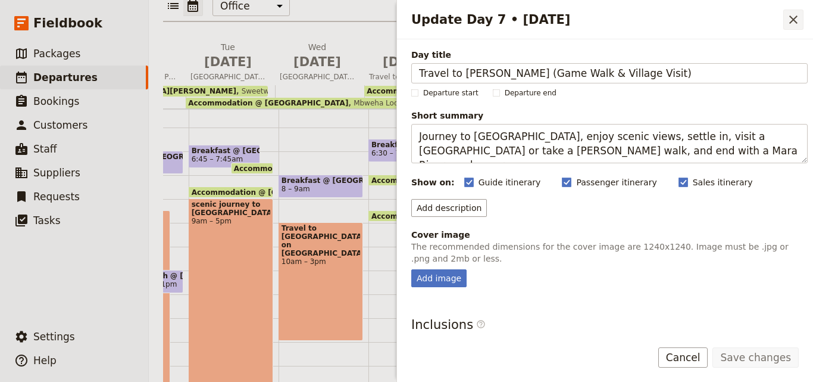
click at [792, 23] on icon "Close drawer" at bounding box center [793, 19] width 14 height 14
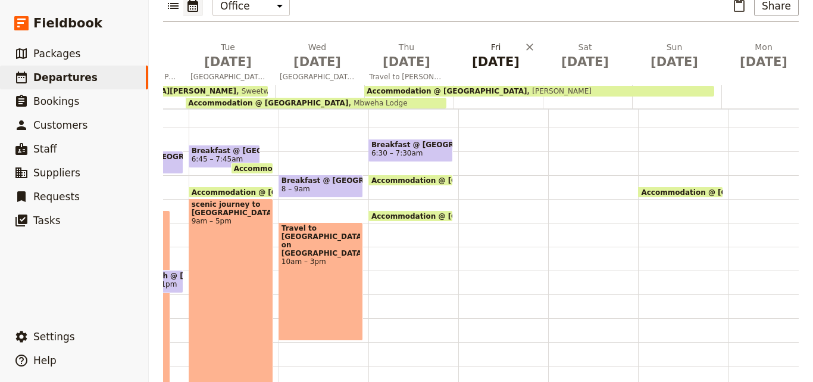
click at [501, 53] on span "[DATE]" at bounding box center [495, 62] width 75 height 18
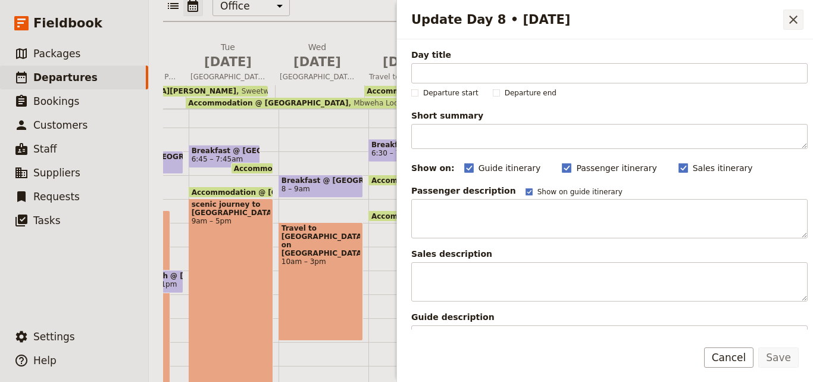
click at [797, 15] on icon "Close drawer" at bounding box center [793, 19] width 14 height 14
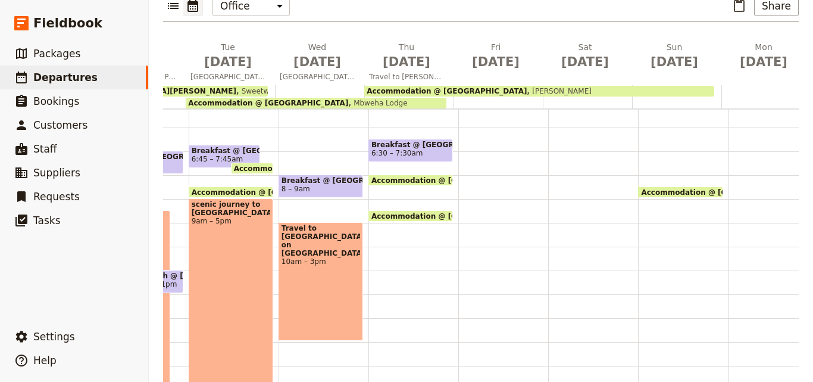
click at [407, 140] on span "Breakfast @ [GEOGRAPHIC_DATA]" at bounding box center [410, 144] width 79 height 8
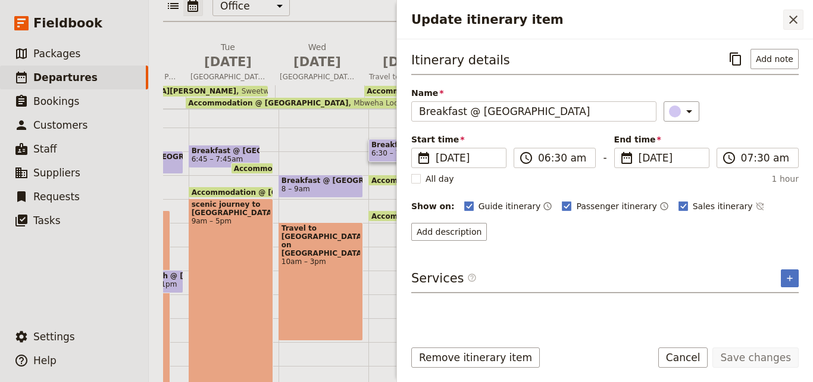
click at [789, 24] on icon "Close drawer" at bounding box center [793, 19] width 14 height 14
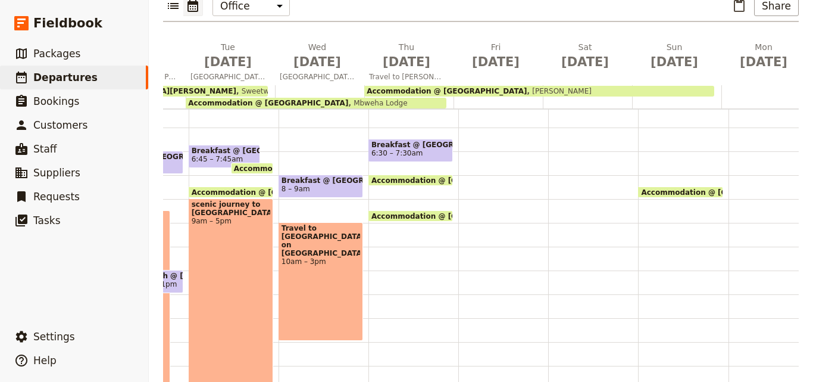
click at [427, 221] on div "Breakfast @ [GEOGRAPHIC_DATA] 6:30 – 7:30am Accommodation @ [GEOGRAPHIC_DATA] 8…" at bounding box center [413, 270] width 90 height 571
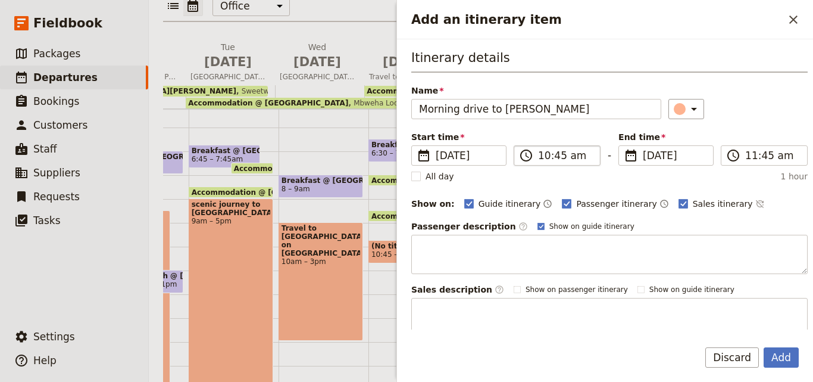
type input "Morning drive to [PERSON_NAME]"
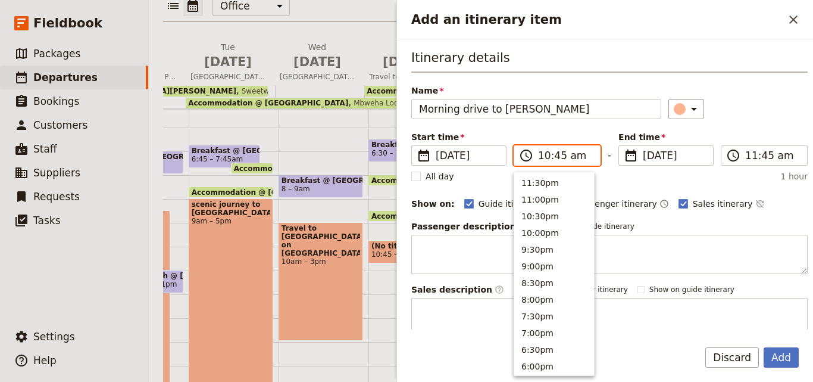
click at [542, 156] on input "10:45 am" at bounding box center [565, 155] width 55 height 14
click at [548, 216] on button "9:30am" at bounding box center [554, 213] width 80 height 17
type input "09:30 am"
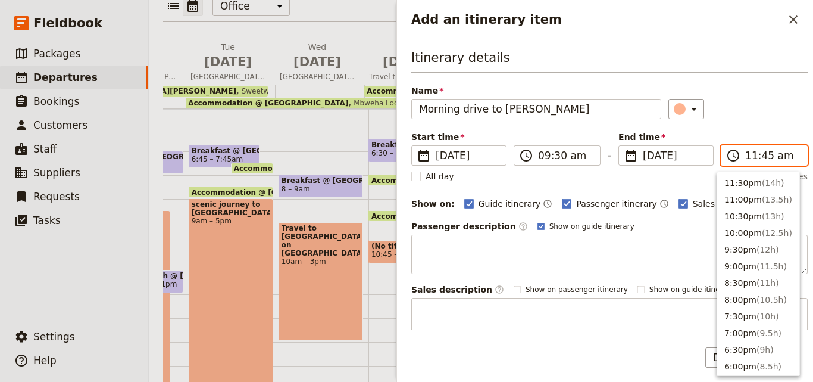
click at [748, 158] on input "11:45 am" at bounding box center [772, 155] width 55 height 14
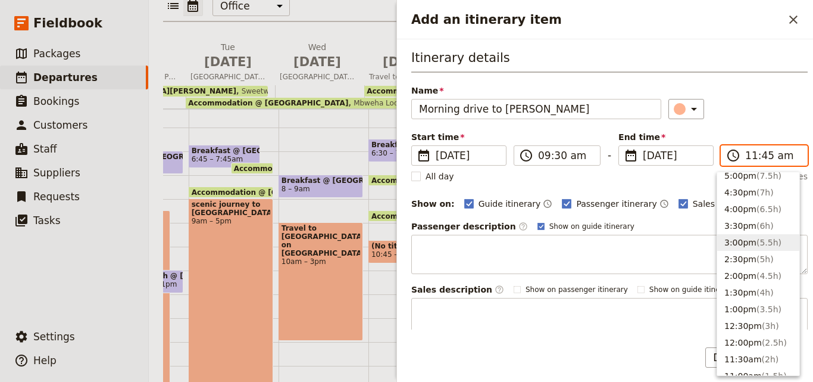
scroll to position [105, 0]
click at [762, 321] on button "4:00pm ( 6.5h )" at bounding box center [758, 328] width 82 height 17
type input "04:00 pm"
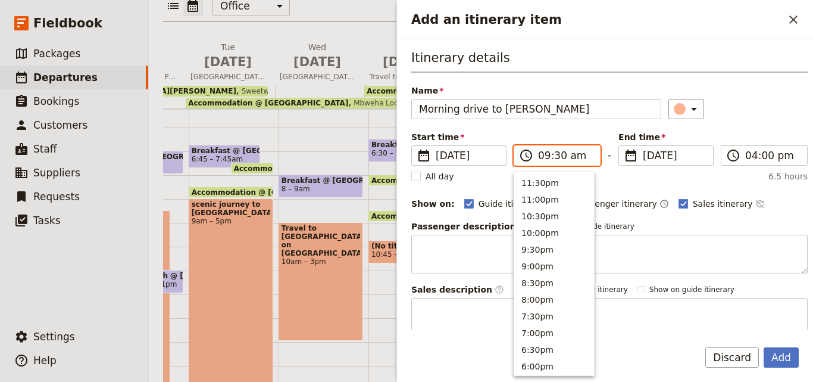
scroll to position [469, 0]
click at [541, 158] on input "09:30 am" at bounding box center [565, 155] width 55 height 14
click at [537, 349] on button "8:00am" at bounding box center [554, 349] width 80 height 17
type input "08:00 am"
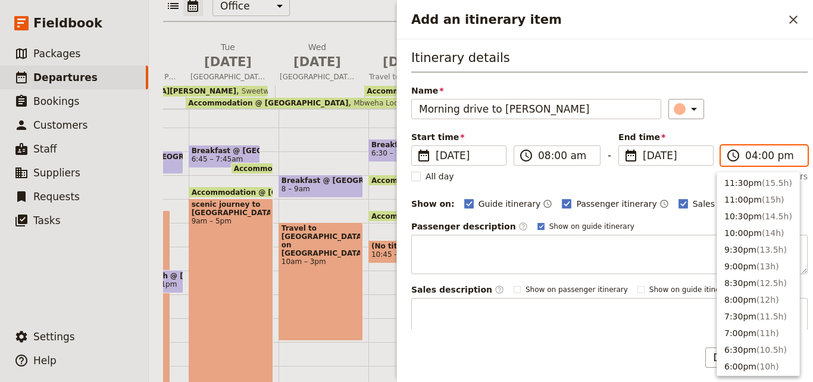
click at [745, 157] on input "04:00 pm" at bounding box center [772, 155] width 55 height 14
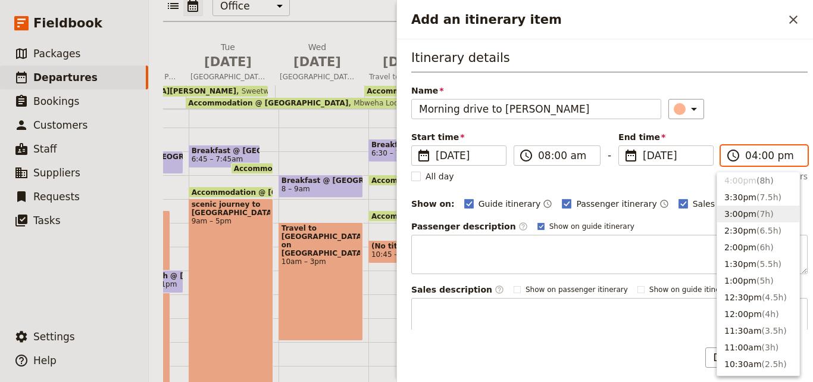
click at [754, 206] on button "3:00pm ( 7h )" at bounding box center [758, 213] width 82 height 17
type input "03:00 pm"
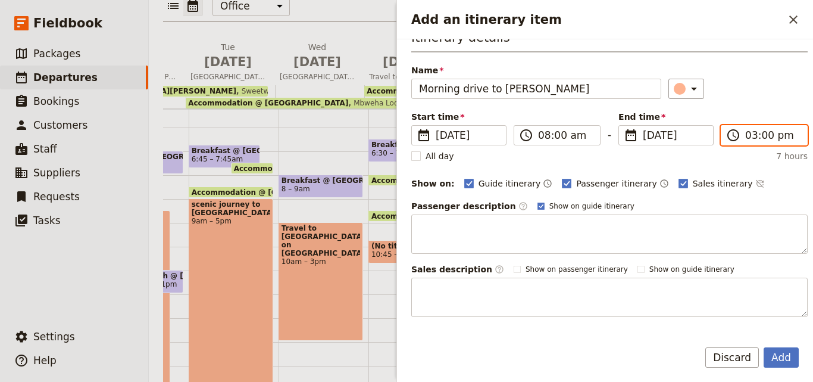
scroll to position [0, 0]
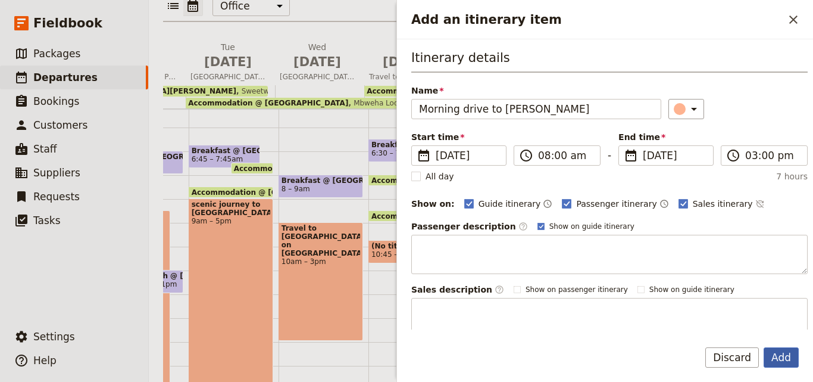
click at [776, 352] on button "Add" at bounding box center [781, 357] width 35 height 20
